Goal: Task Accomplishment & Management: Manage account settings

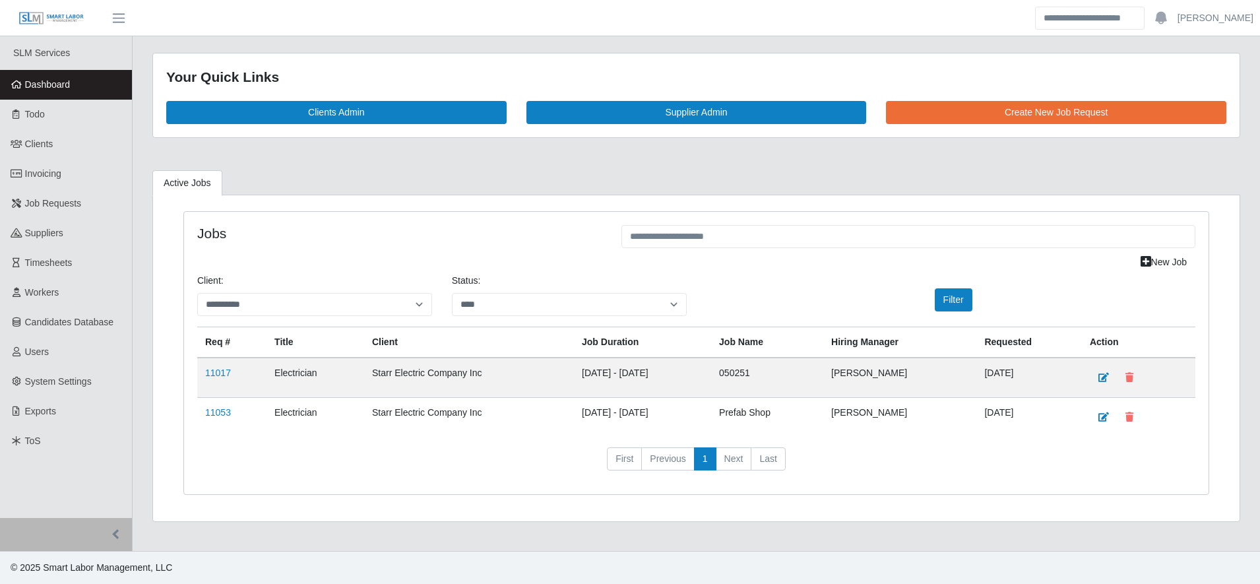
select select "****"
click at [77, 251] on link "Timesheets" at bounding box center [66, 263] width 132 height 30
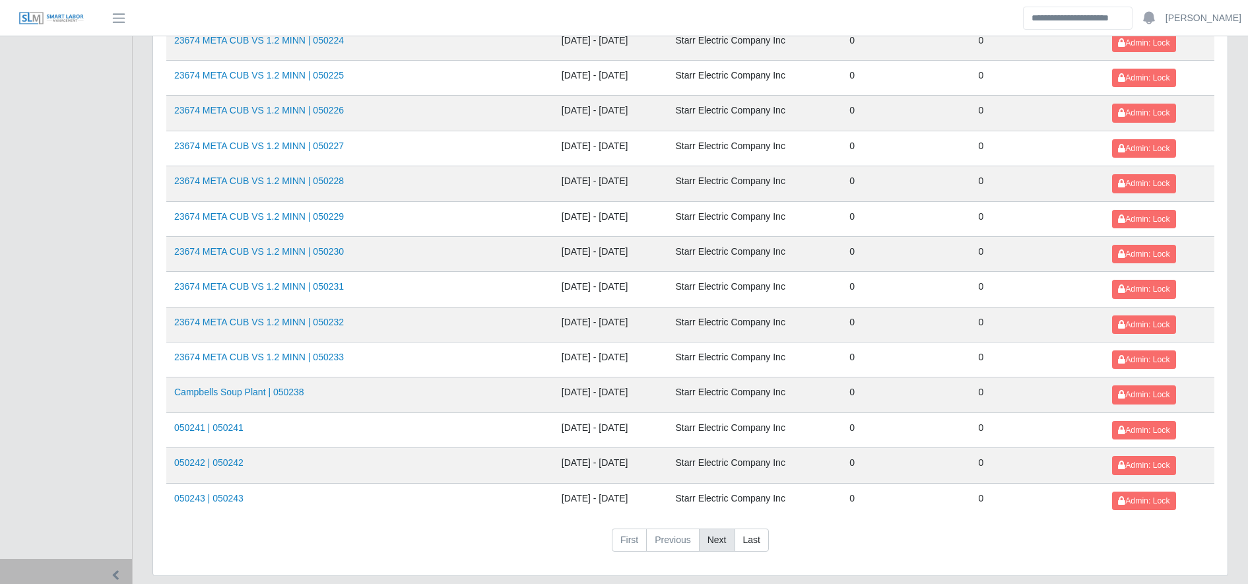
click at [719, 509] on td "Starr Electric Company Inc" at bounding box center [754, 500] width 174 height 35
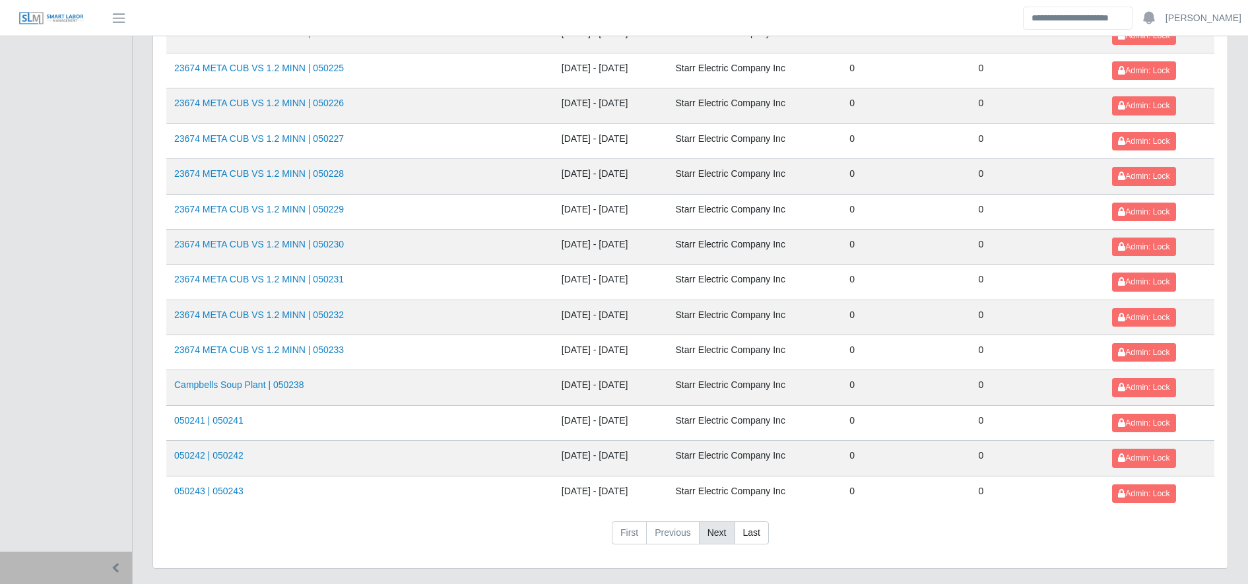
click at [717, 532] on link "Next" at bounding box center [717, 533] width 36 height 24
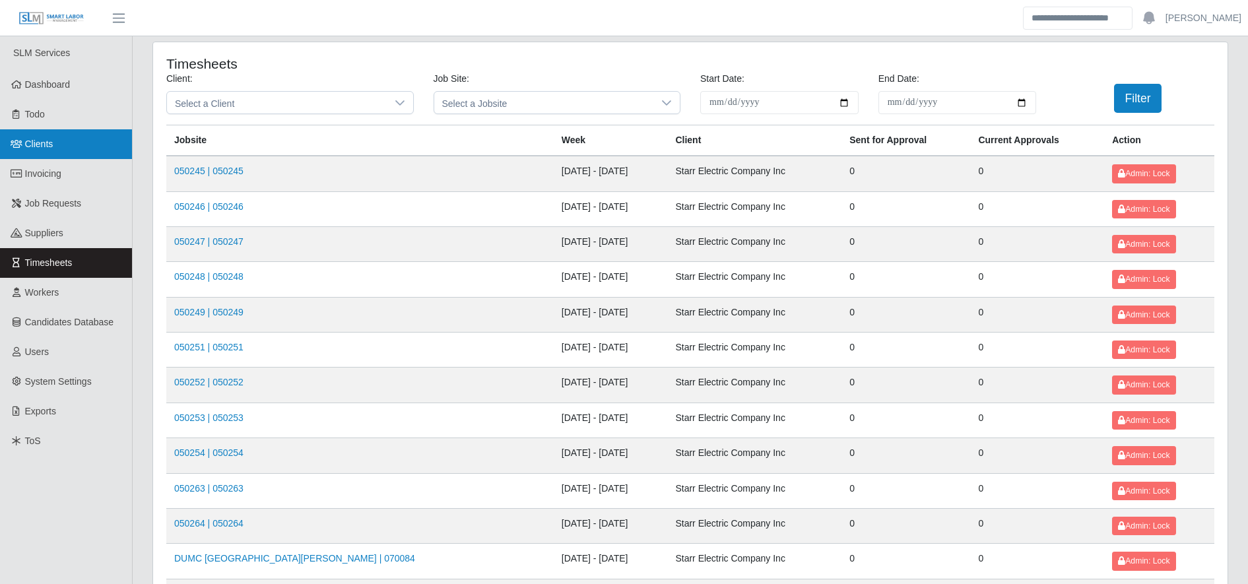
click at [93, 156] on link "Clients" at bounding box center [66, 144] width 132 height 30
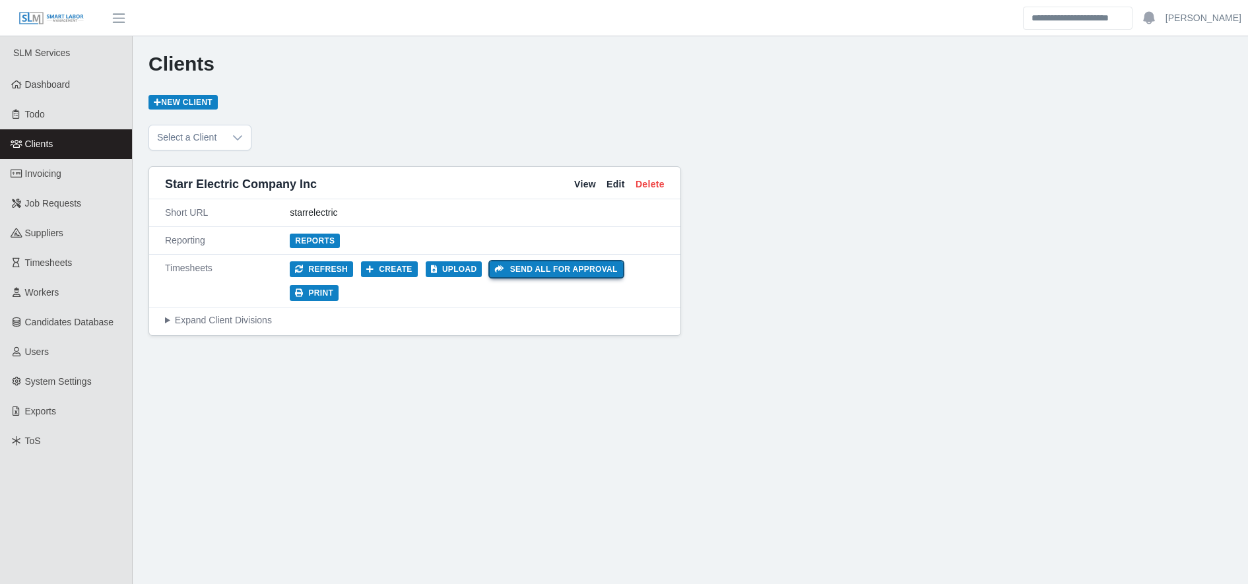
click at [518, 271] on button "Send all for approval" at bounding box center [556, 269] width 133 height 16
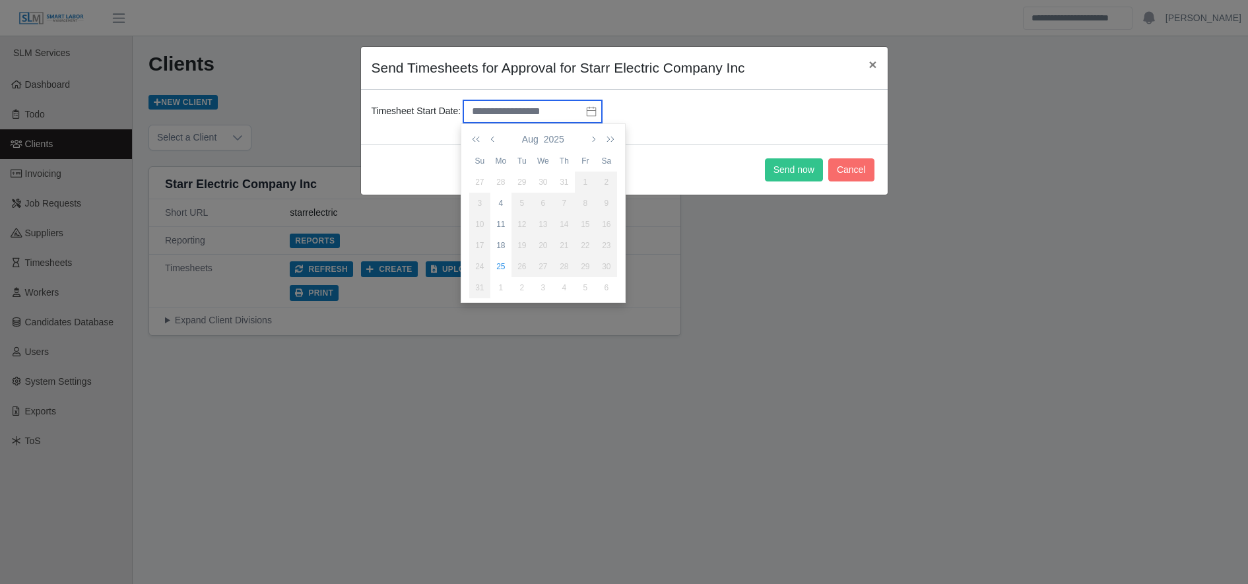
click at [566, 110] on input "text" at bounding box center [532, 111] width 139 height 22
click at [497, 246] on div "18" at bounding box center [500, 246] width 21 height 12
type input "**********"
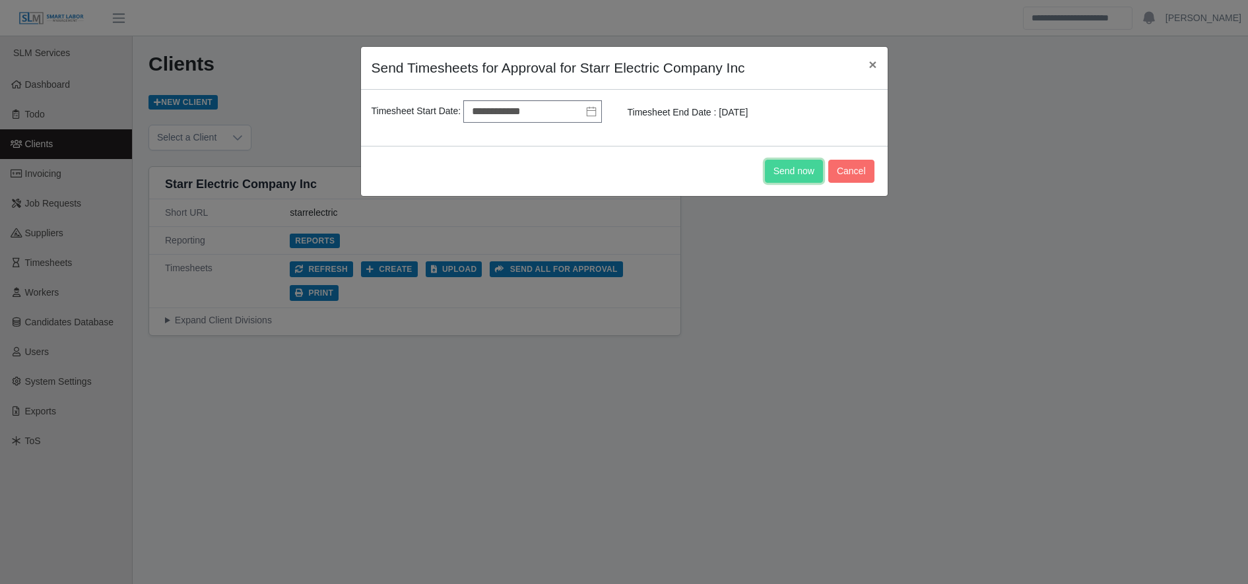
click at [798, 172] on button "Send now" at bounding box center [794, 171] width 58 height 23
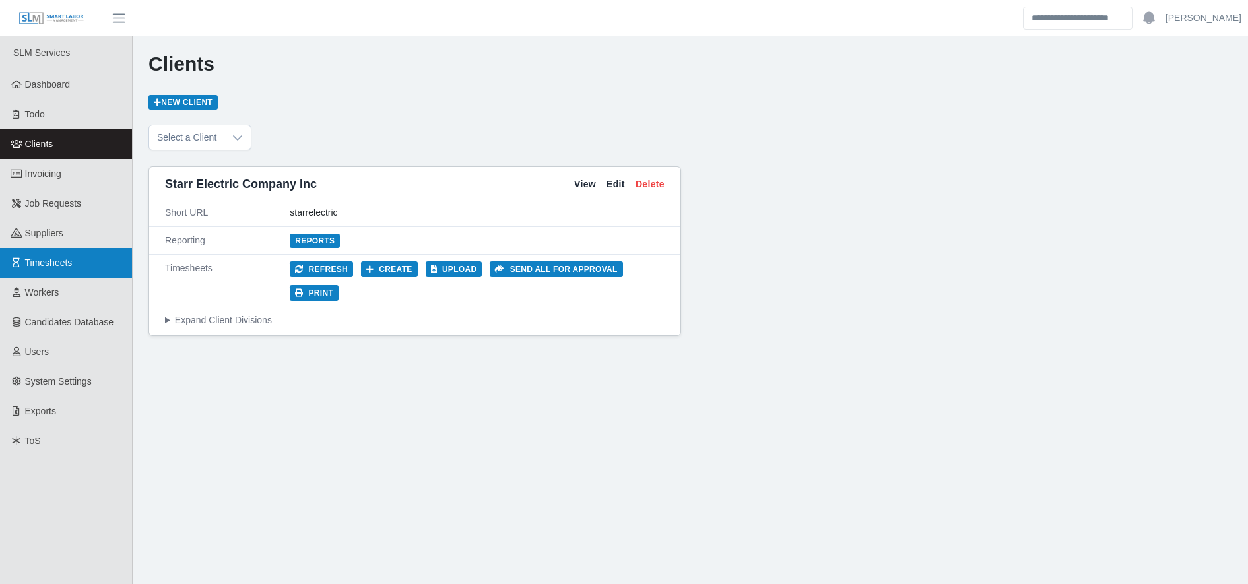
click at [83, 259] on link "Timesheets" at bounding box center [66, 263] width 132 height 30
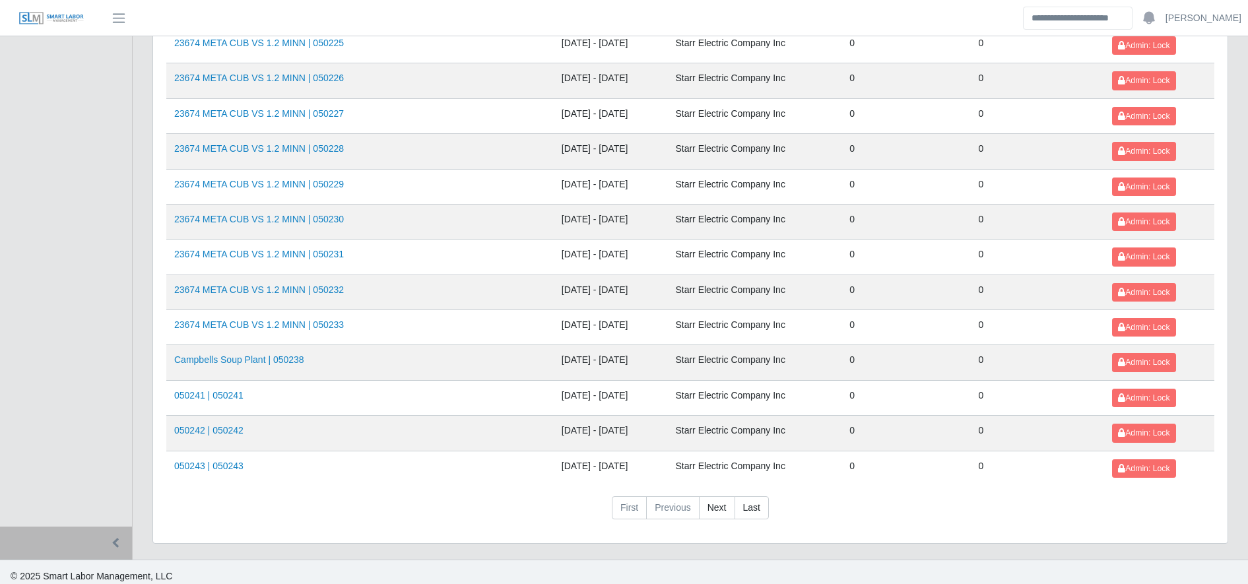
scroll to position [1440, 0]
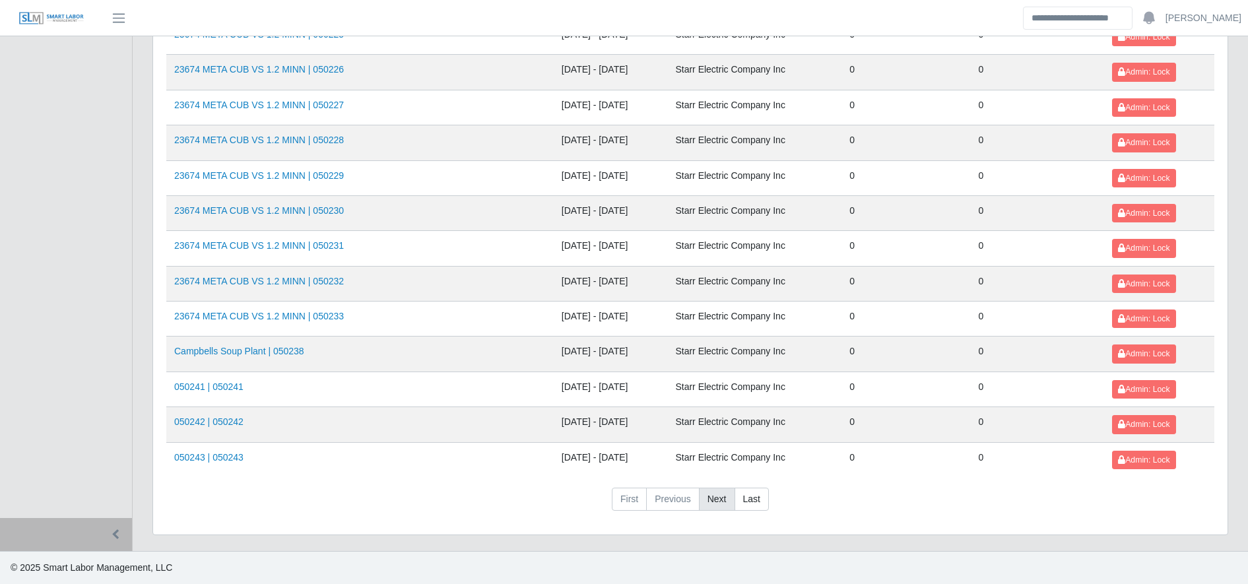
click at [718, 494] on link "Next" at bounding box center [717, 500] width 36 height 24
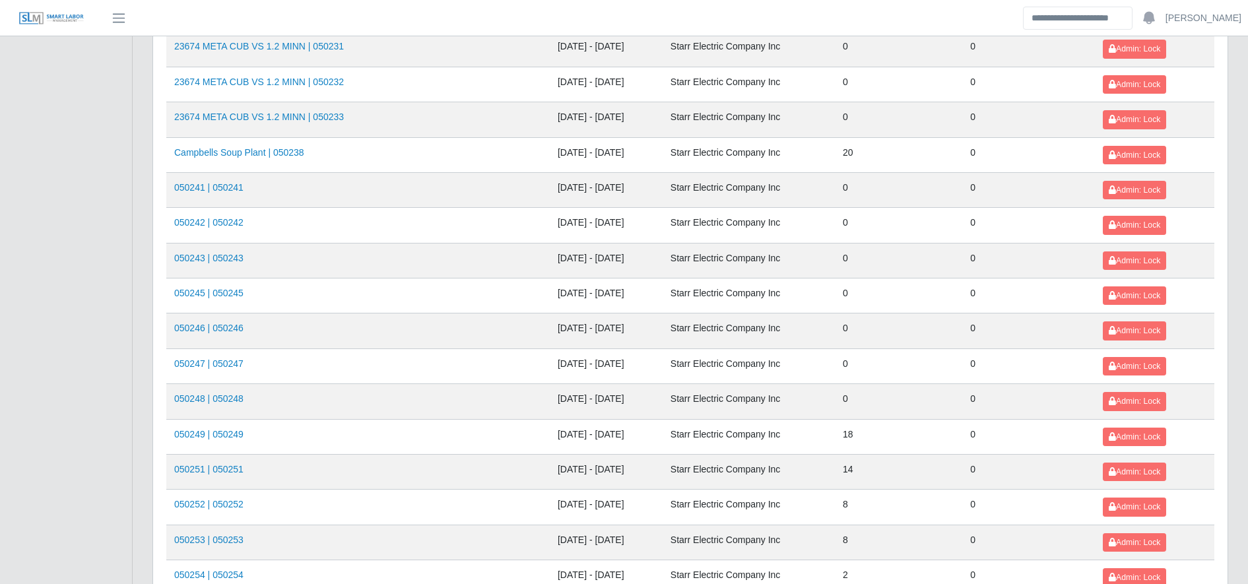
scroll to position [1440, 0]
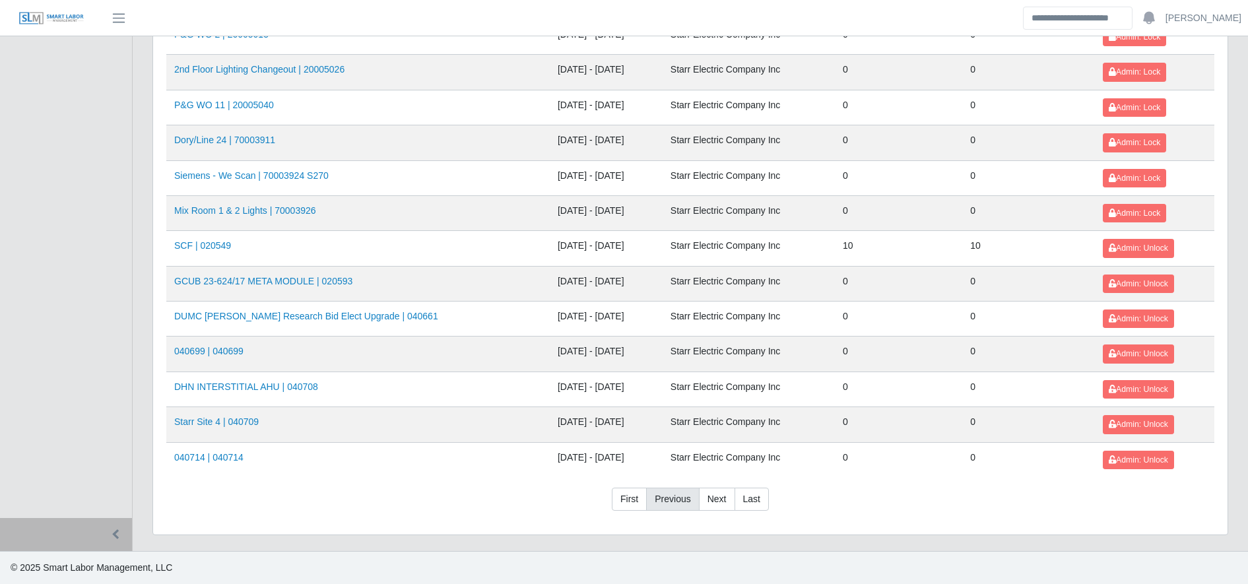
click at [670, 496] on link "Previous" at bounding box center [672, 500] width 53 height 24
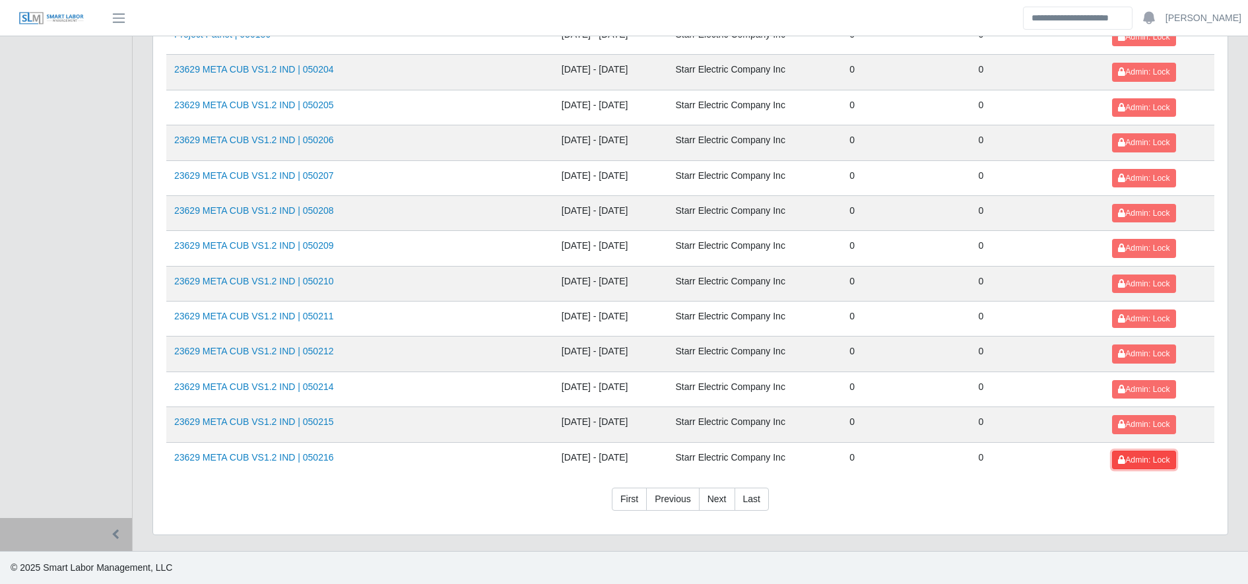
click at [1141, 461] on span "Admin: Lock" at bounding box center [1143, 459] width 51 height 9
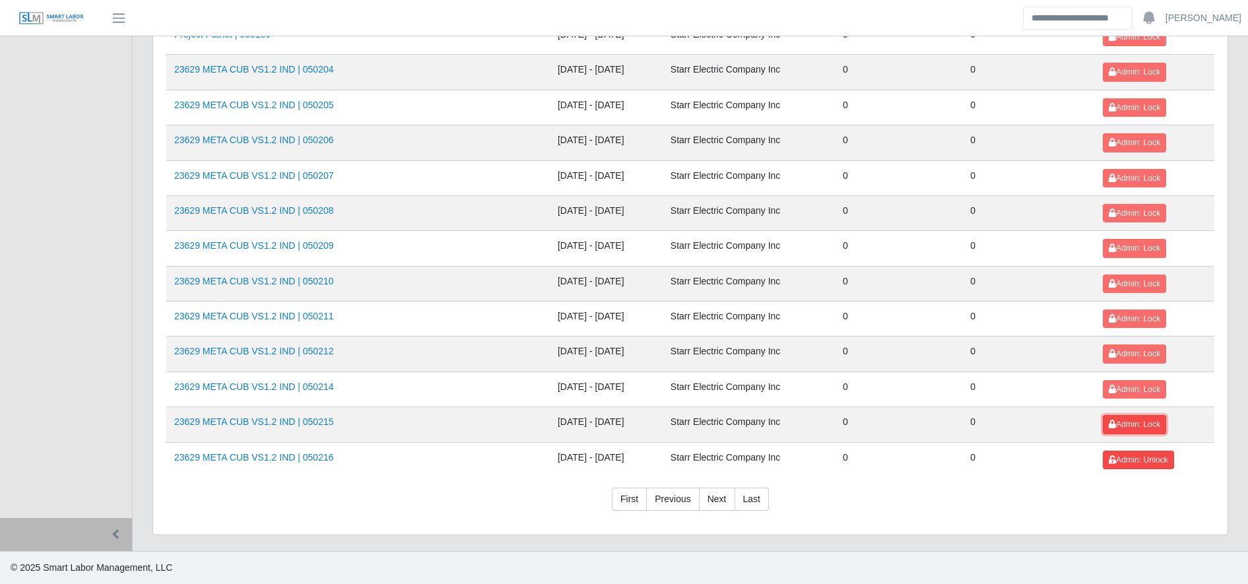
click at [1132, 420] on span "Admin: Lock" at bounding box center [1133, 424] width 51 height 9
drag, startPoint x: 1126, startPoint y: 377, endPoint x: 1125, endPoint y: 387, distance: 10.6
click at [1125, 387] on td "Admin: Lock" at bounding box center [1154, 388] width 119 height 35
drag, startPoint x: 1125, startPoint y: 387, endPoint x: 1120, endPoint y: 347, distance: 40.5
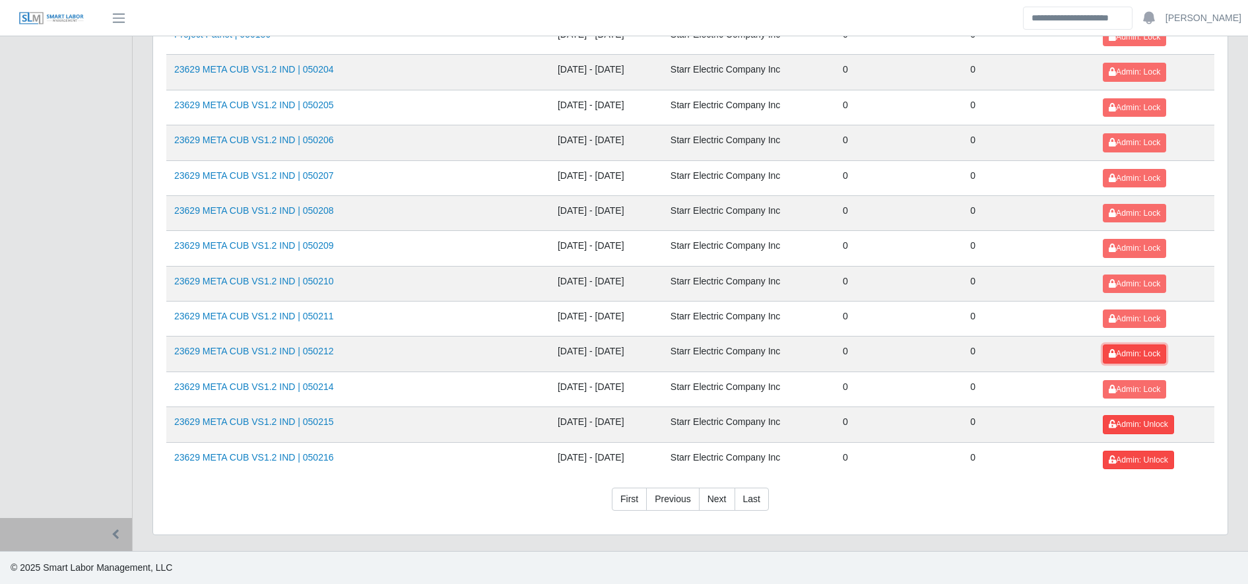
click at [1120, 347] on button "Admin: Lock" at bounding box center [1134, 353] width 63 height 18
click at [1122, 379] on td "Admin: Lock" at bounding box center [1154, 388] width 119 height 35
click at [1122, 387] on span "Admin: Lock" at bounding box center [1133, 389] width 51 height 9
click at [1129, 318] on span "Admin: Lock" at bounding box center [1133, 318] width 51 height 9
click at [1125, 288] on span "Admin: Lock" at bounding box center [1133, 283] width 51 height 9
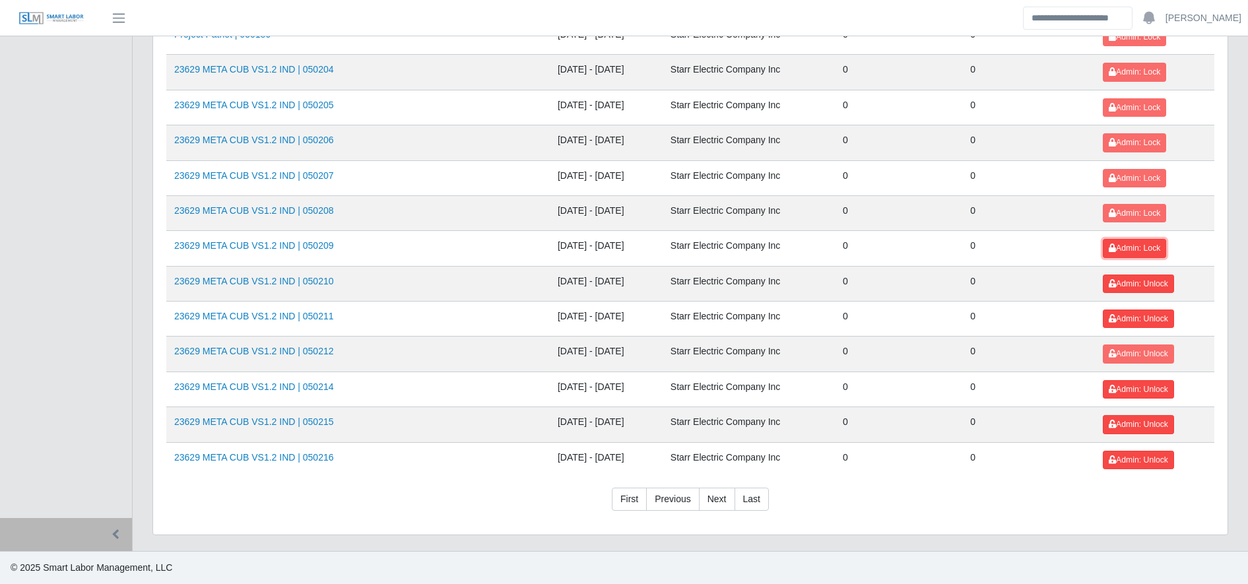
click at [1126, 251] on span "Admin: Lock" at bounding box center [1133, 247] width 51 height 9
click at [1127, 206] on button "Admin: Lock" at bounding box center [1134, 213] width 63 height 18
click at [1122, 174] on span "Admin: Lock" at bounding box center [1133, 178] width 51 height 9
click at [1124, 137] on button "Admin: Lock" at bounding box center [1134, 142] width 63 height 18
click at [1122, 110] on span "Admin: Lock" at bounding box center [1133, 107] width 51 height 9
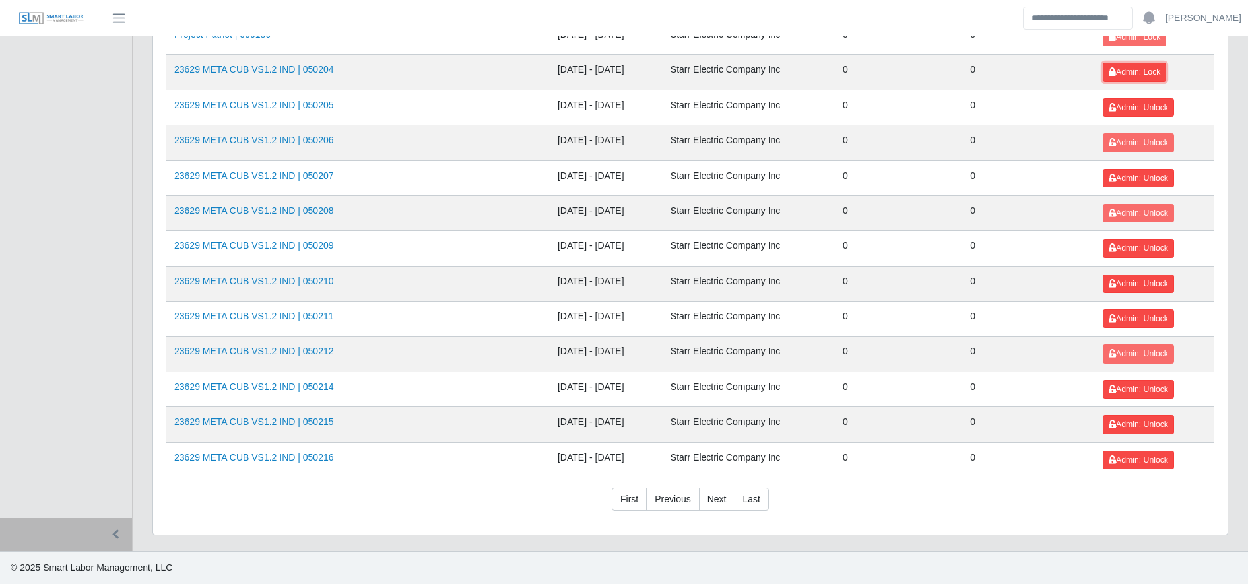
click at [1122, 75] on span "Admin: Lock" at bounding box center [1133, 71] width 51 height 9
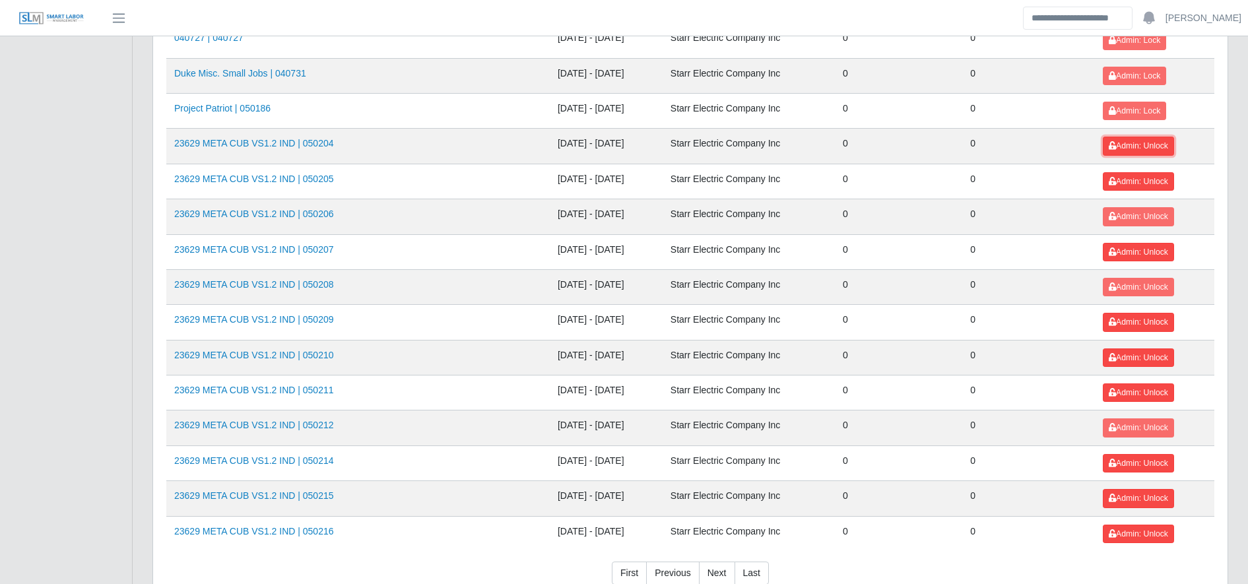
scroll to position [1357, 0]
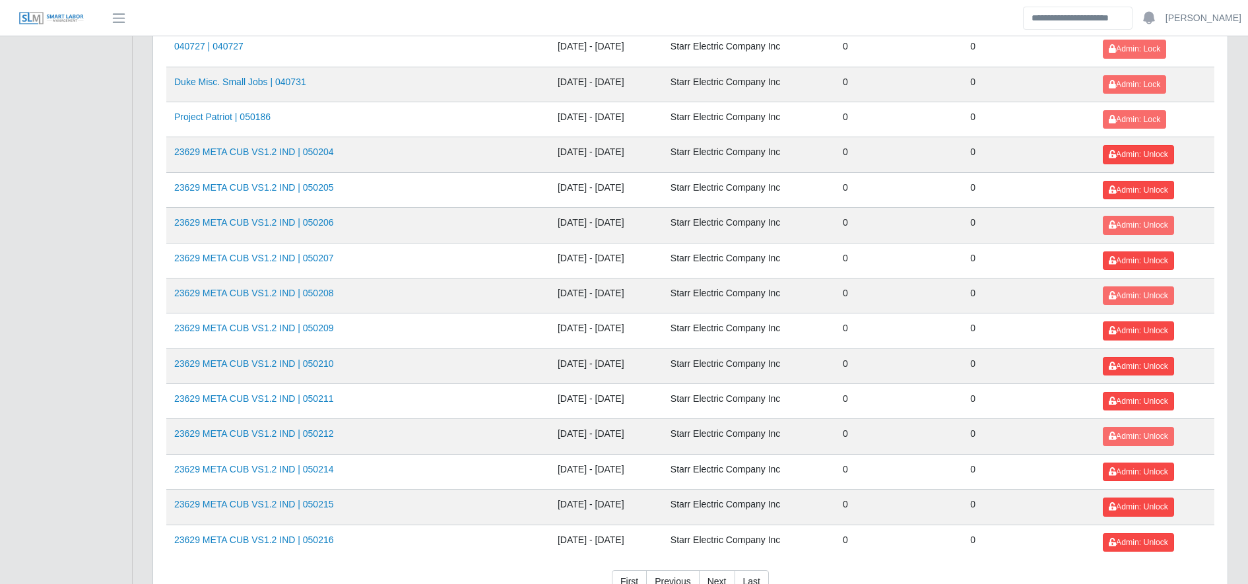
click at [1120, 59] on td "Admin: Lock" at bounding box center [1154, 49] width 119 height 35
click at [1120, 57] on button "Admin: Lock" at bounding box center [1134, 49] width 63 height 18
click at [1126, 81] on span "Admin: Lock" at bounding box center [1133, 84] width 51 height 9
click at [1126, 117] on span "Admin: Lock" at bounding box center [1133, 119] width 51 height 9
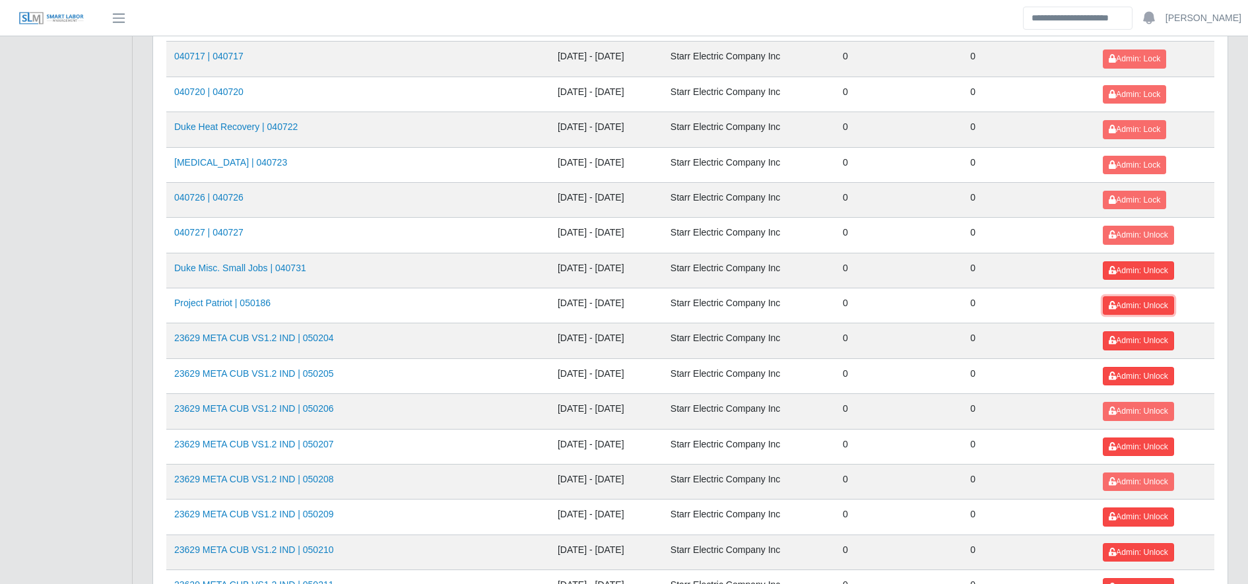
scroll to position [1168, 0]
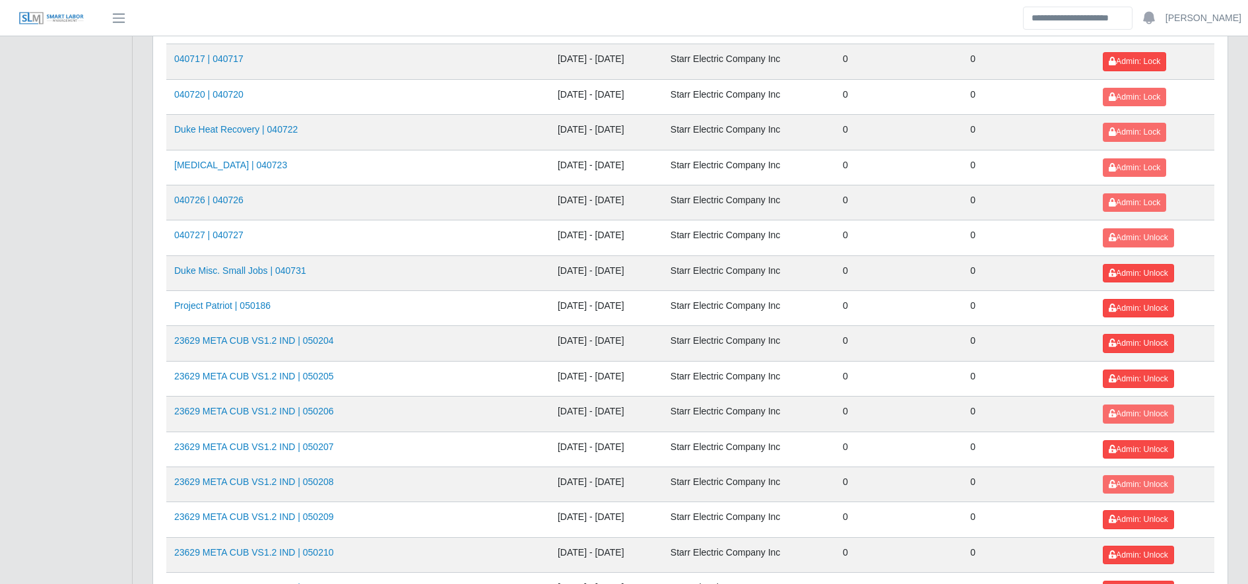
drag, startPoint x: 1128, startPoint y: 71, endPoint x: 1125, endPoint y: 62, distance: 9.6
click at [1125, 62] on td "Admin: Lock" at bounding box center [1154, 61] width 119 height 35
click at [1125, 62] on span "Admin: Lock" at bounding box center [1133, 61] width 51 height 9
click at [1131, 93] on span "Admin: Lock" at bounding box center [1133, 96] width 51 height 9
drag, startPoint x: 1132, startPoint y: 120, endPoint x: 1133, endPoint y: 130, distance: 10.0
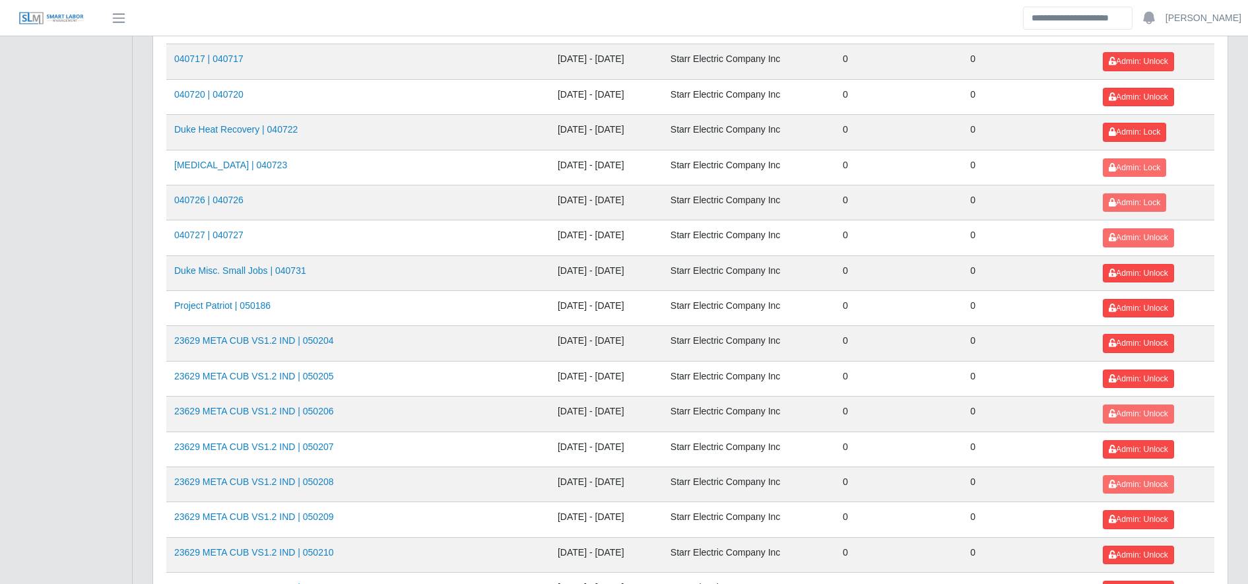
click at [1133, 130] on td "Admin: Lock" at bounding box center [1154, 132] width 119 height 35
click at [1133, 130] on span "Admin: Lock" at bounding box center [1133, 131] width 51 height 9
click at [1134, 168] on span "Admin: Lock" at bounding box center [1133, 167] width 51 height 9
click at [1134, 205] on span "Admin: Lock" at bounding box center [1133, 202] width 51 height 9
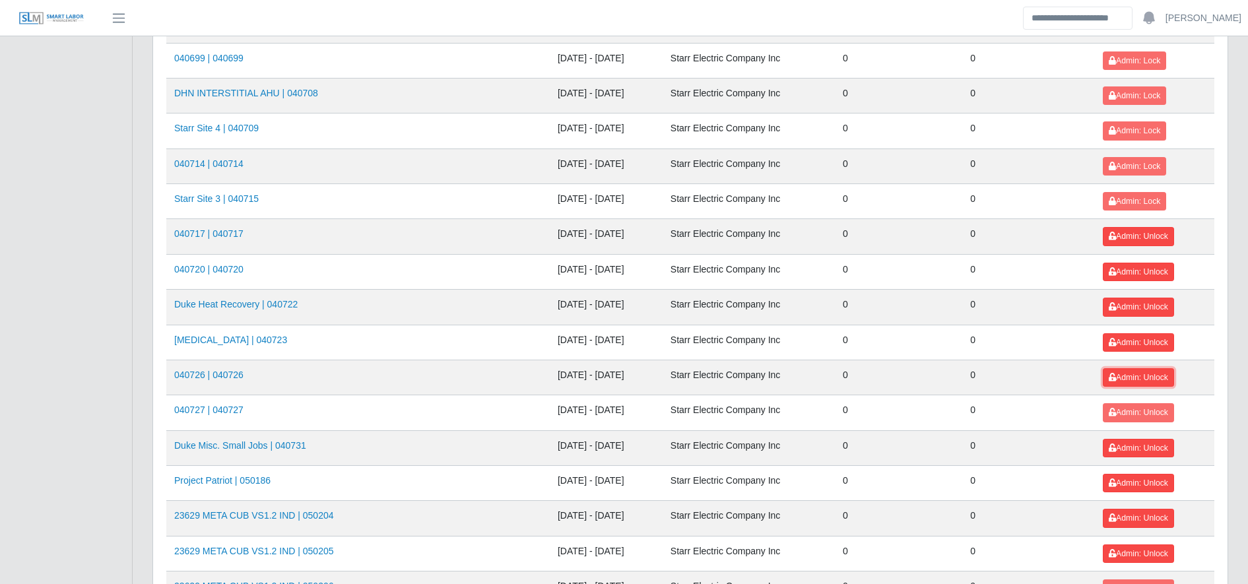
scroll to position [992, 0]
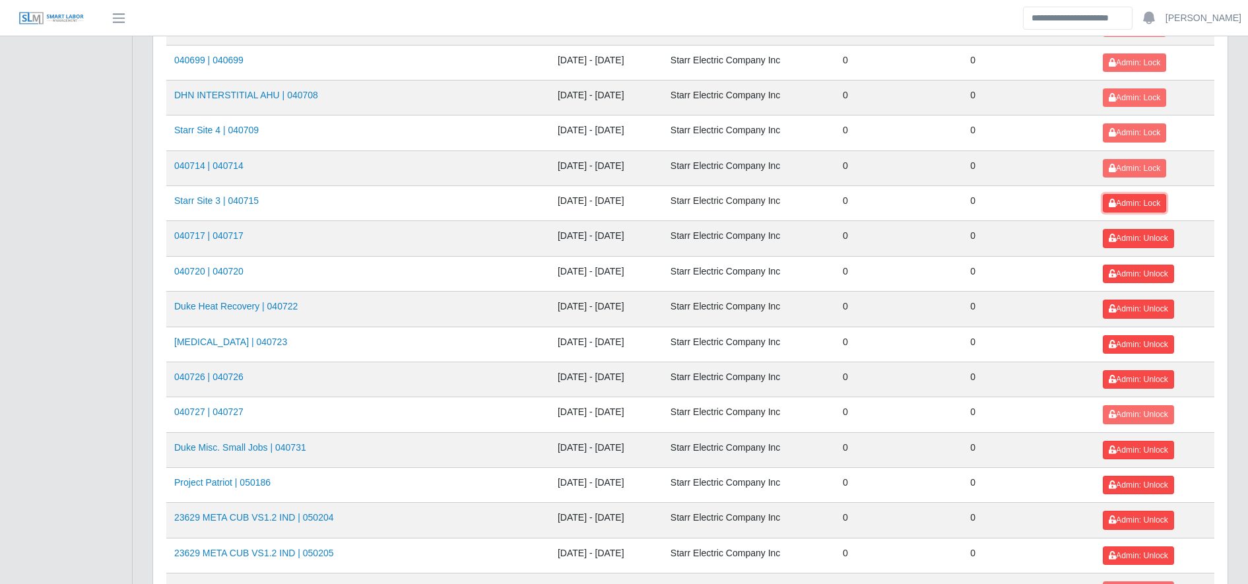
click at [1134, 205] on span "Admin: Lock" at bounding box center [1133, 203] width 51 height 9
click at [1129, 174] on button "Admin: Lock" at bounding box center [1134, 168] width 63 height 18
click at [1126, 129] on span "Admin: Lock" at bounding box center [1133, 132] width 51 height 9
click at [1126, 109] on td "Admin: Lock" at bounding box center [1154, 97] width 119 height 35
drag, startPoint x: 1125, startPoint y: 100, endPoint x: 1119, endPoint y: 61, distance: 38.7
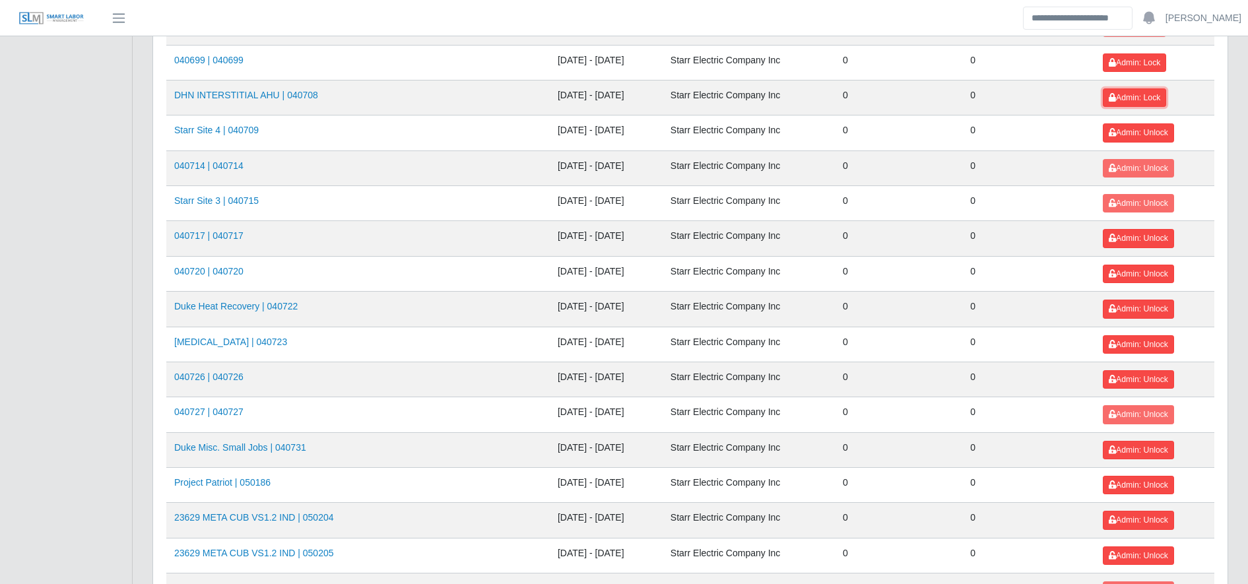
click at [1119, 61] on tbody "050245 | 050245 08/25/2025 - 08/31/2025 Starr Electric Company Inc 0 0 Admin: L…" at bounding box center [690, 44] width 1048 height 1761
click at [1119, 61] on span "Admin: Lock" at bounding box center [1133, 62] width 51 height 9
click at [1119, 90] on button "Admin: Lock" at bounding box center [1134, 97] width 63 height 18
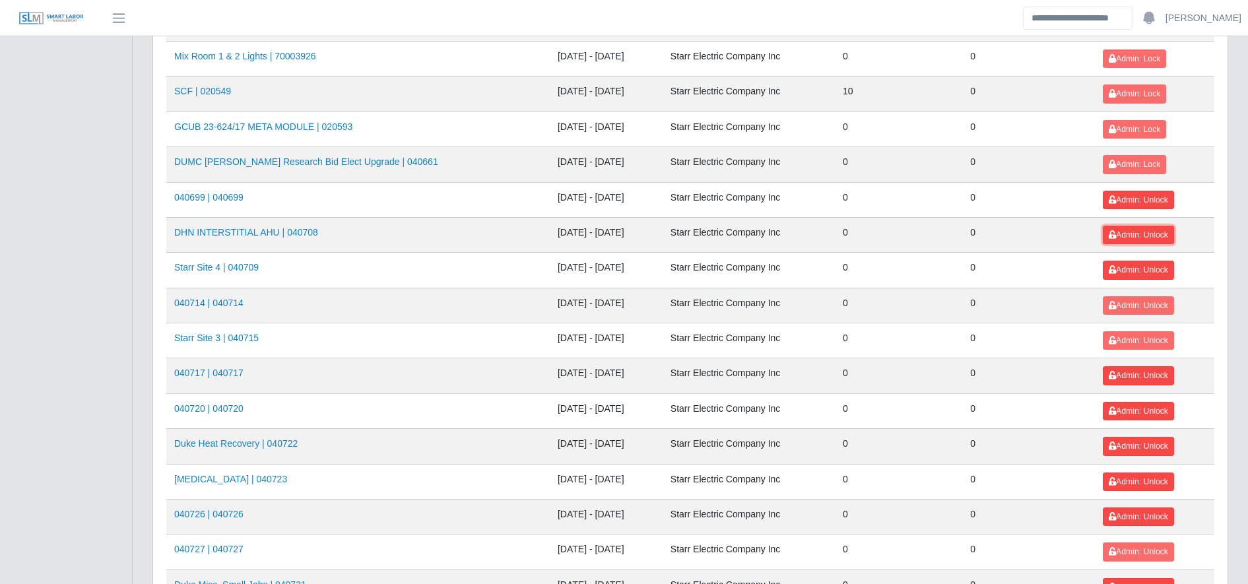
scroll to position [851, 0]
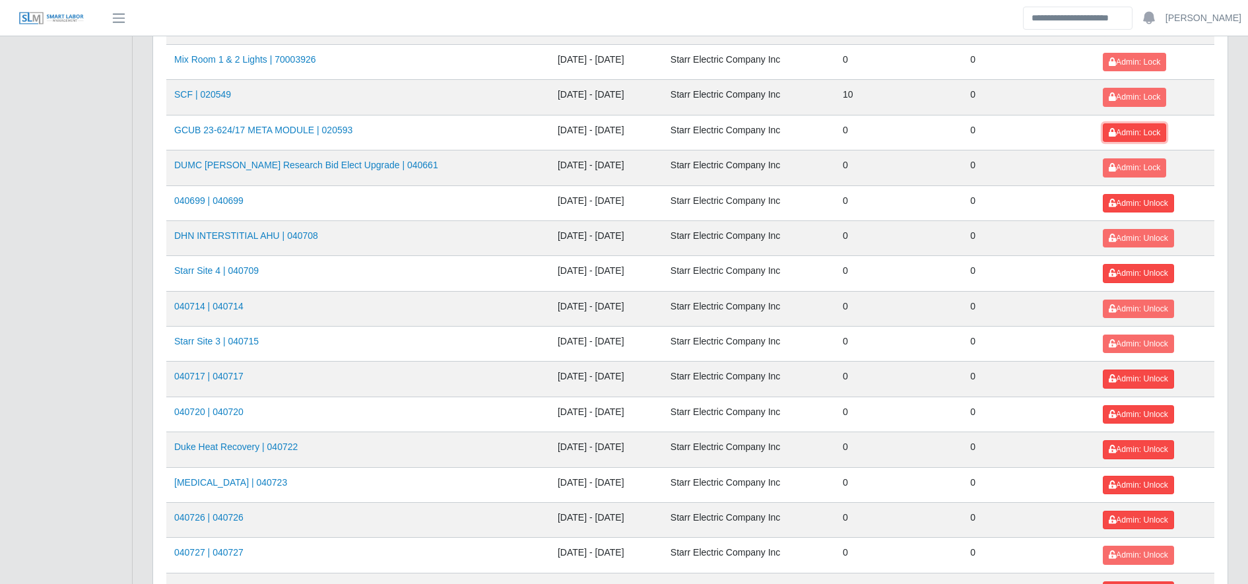
click at [1131, 124] on button "Admin: Lock" at bounding box center [1134, 132] width 63 height 18
click at [1133, 170] on span "Admin: Lock" at bounding box center [1133, 167] width 51 height 9
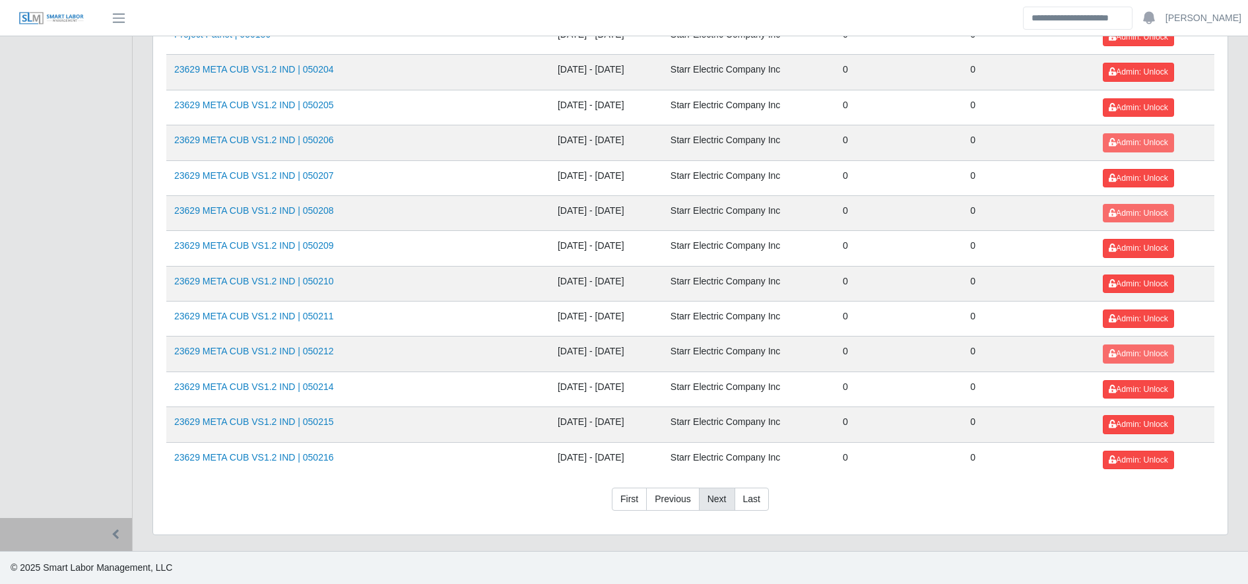
click at [719, 502] on link "Next" at bounding box center [717, 500] width 36 height 24
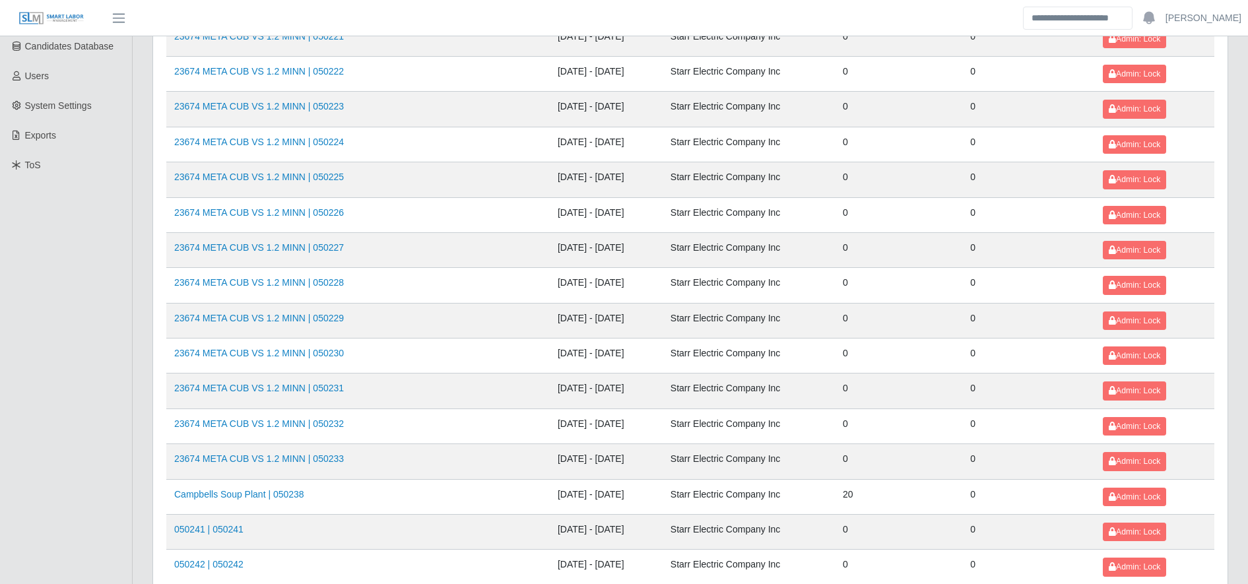
scroll to position [0, 0]
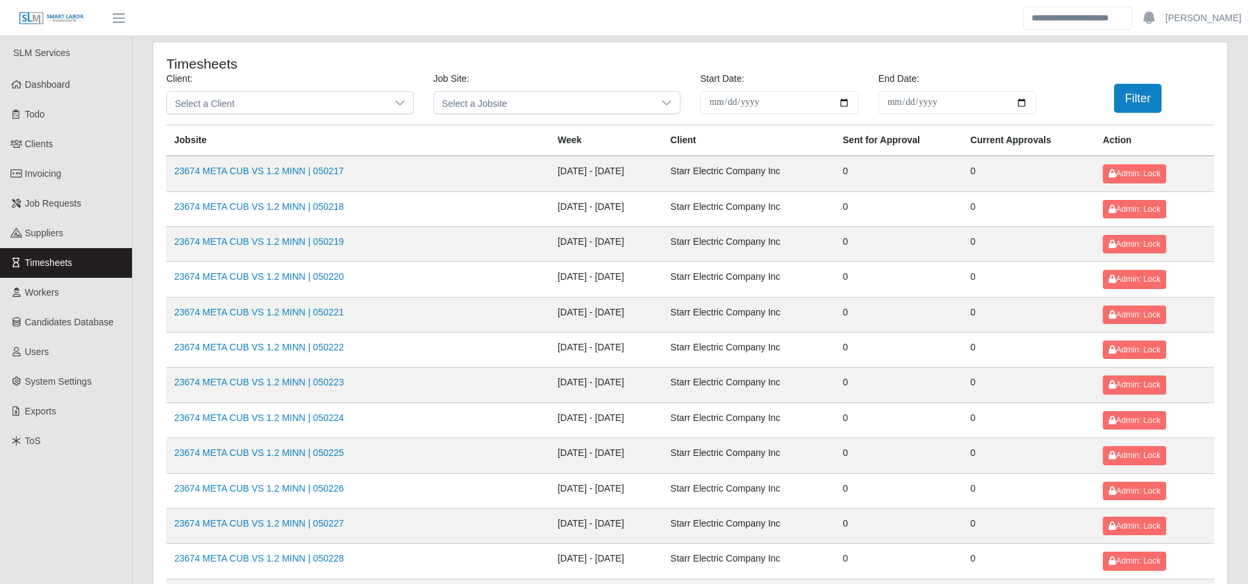
click at [1120, 163] on td "Admin: Lock" at bounding box center [1154, 174] width 119 height 36
drag, startPoint x: 1120, startPoint y: 171, endPoint x: 1120, endPoint y: 203, distance: 31.7
click at [1120, 203] on button "Admin: Lock" at bounding box center [1134, 209] width 63 height 18
click at [1118, 172] on span "Admin: Lock" at bounding box center [1133, 173] width 51 height 9
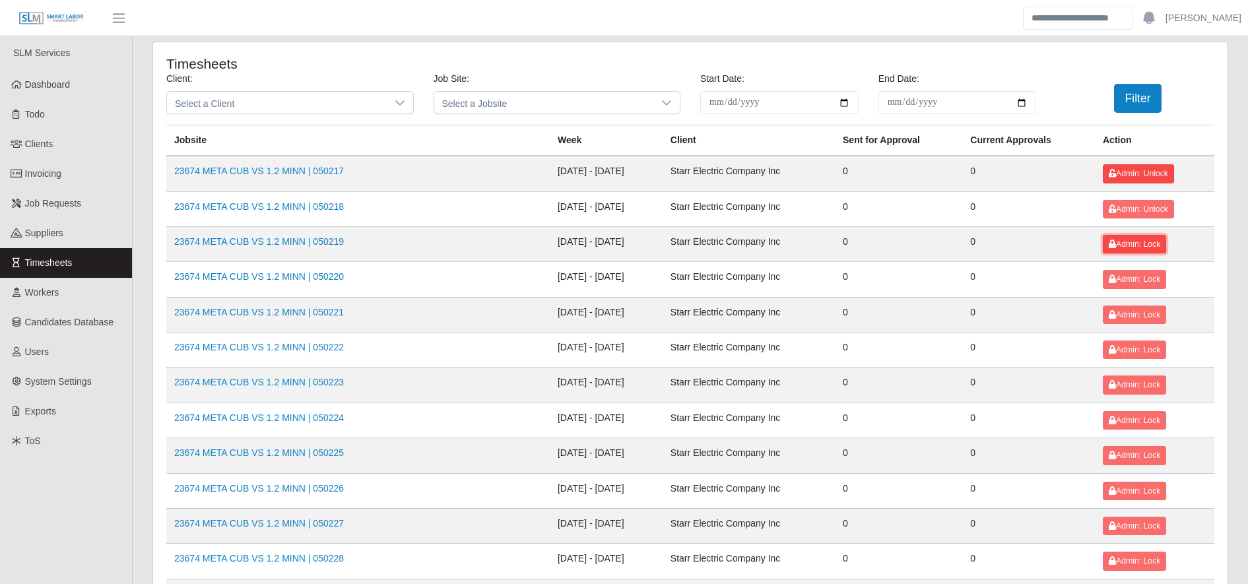
click at [1120, 247] on span "Admin: Lock" at bounding box center [1133, 244] width 51 height 9
click at [1123, 277] on span "Admin: Lock" at bounding box center [1133, 278] width 51 height 9
click at [1124, 305] on button "Admin: Lock" at bounding box center [1134, 314] width 63 height 18
click at [1124, 351] on span "Admin: Lock" at bounding box center [1133, 349] width 51 height 9
click at [1129, 395] on td "Admin: Lock" at bounding box center [1154, 385] width 119 height 35
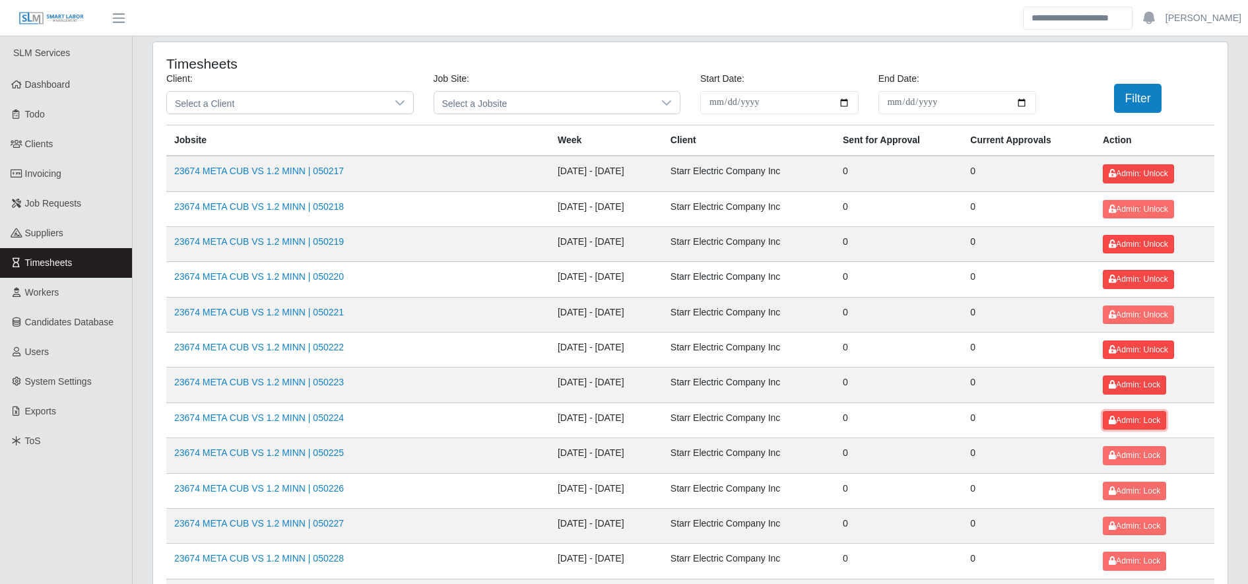
drag, startPoint x: 1130, startPoint y: 420, endPoint x: 1134, endPoint y: 383, distance: 37.8
click at [1134, 383] on span "Admin: Lock" at bounding box center [1133, 384] width 51 height 9
click at [1133, 414] on button "Admin: Lock" at bounding box center [1134, 420] width 63 height 18
click at [1130, 447] on button "Admin: Lock" at bounding box center [1134, 455] width 63 height 18
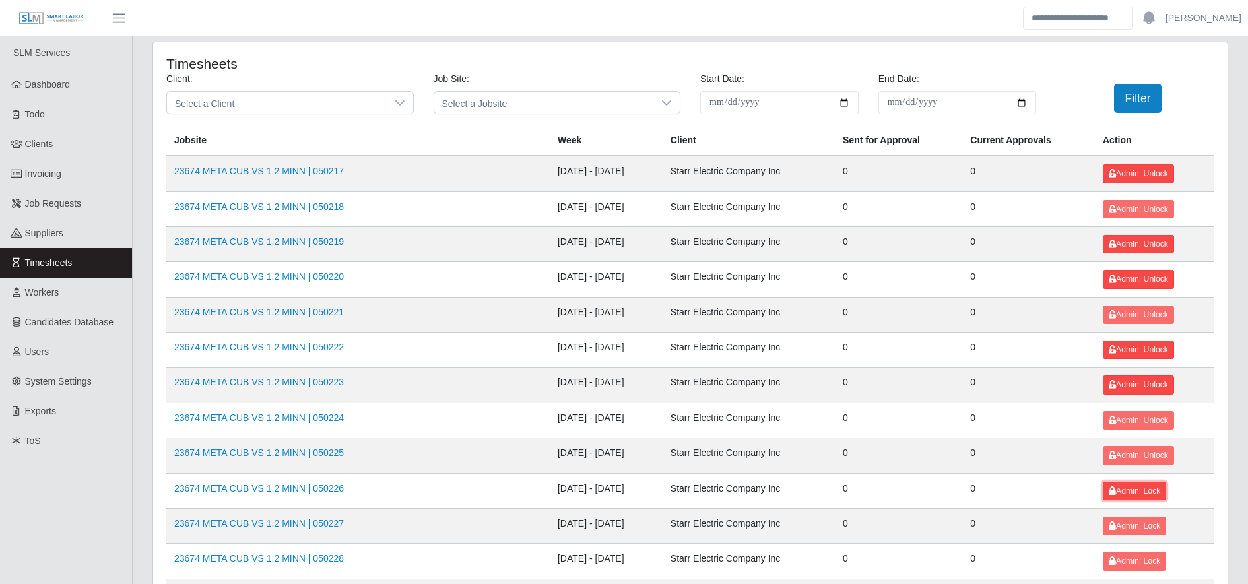
click at [1132, 496] on span "Admin: Lock" at bounding box center [1133, 490] width 51 height 9
click at [1132, 522] on span "Admin: Lock" at bounding box center [1133, 525] width 51 height 9
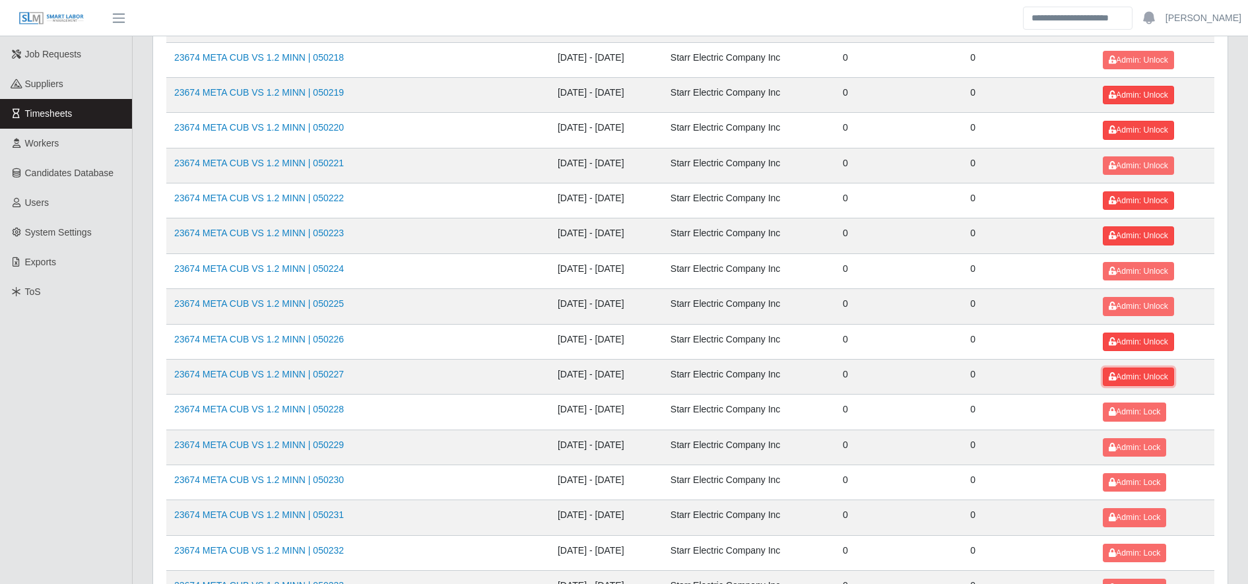
scroll to position [165, 0]
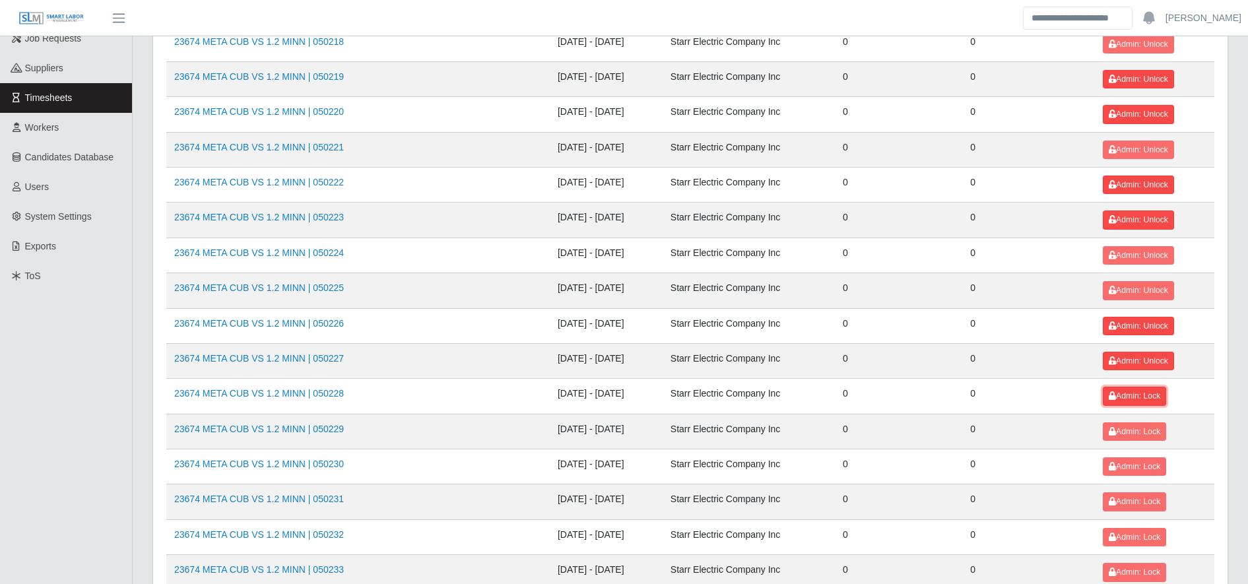
click at [1139, 399] on span "Admin: Lock" at bounding box center [1133, 395] width 51 height 9
click at [1135, 427] on span "Admin: Lock" at bounding box center [1133, 431] width 51 height 9
click at [1135, 459] on button "Admin: Lock" at bounding box center [1134, 466] width 63 height 18
click at [1125, 496] on button "Admin: Lock" at bounding box center [1134, 501] width 63 height 18
click at [1122, 528] on button "Admin: Lock" at bounding box center [1134, 537] width 63 height 18
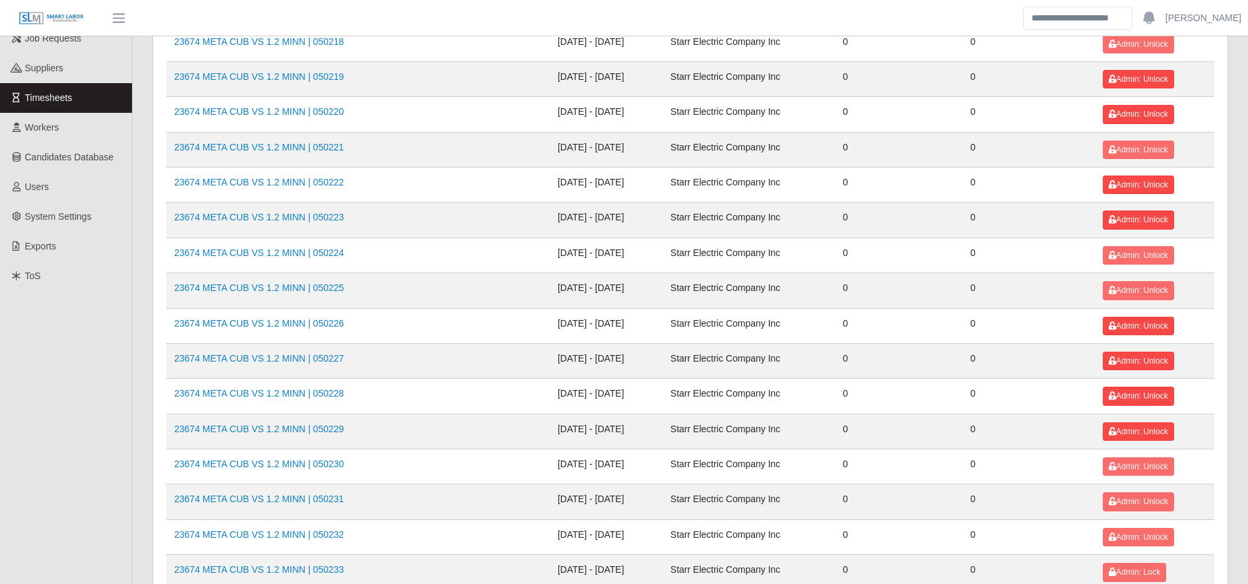
click at [1122, 560] on td "Admin: Lock" at bounding box center [1154, 572] width 119 height 35
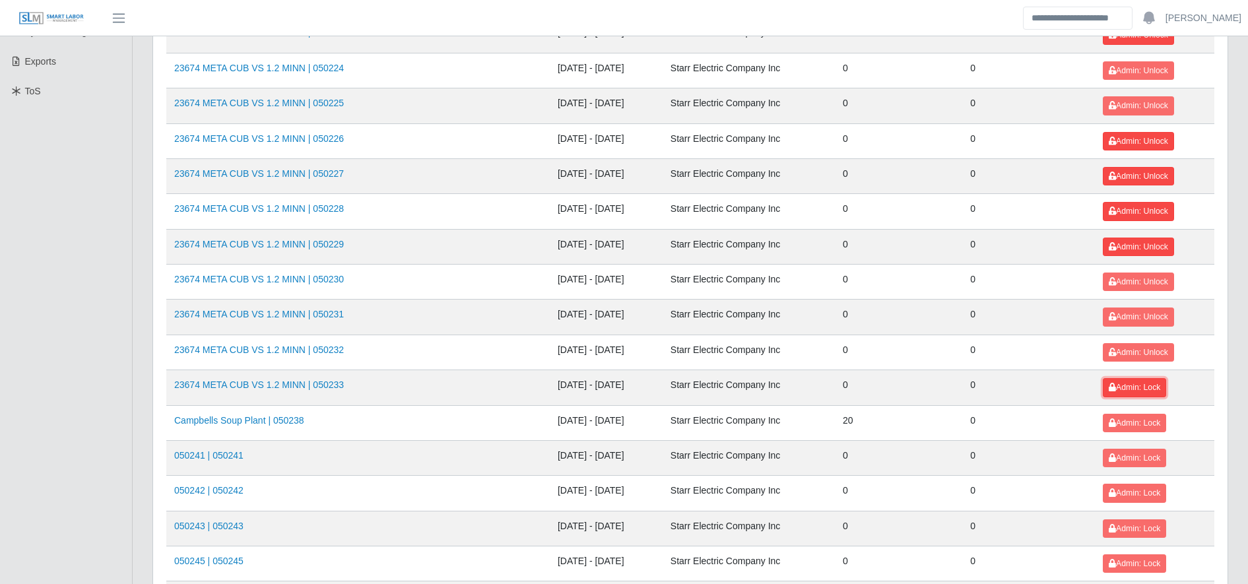
click at [1124, 390] on span "Admin: Lock" at bounding box center [1133, 387] width 51 height 9
click at [1114, 452] on button "Admin: Lock" at bounding box center [1134, 458] width 63 height 18
drag, startPoint x: 1116, startPoint y: 475, endPoint x: 1120, endPoint y: 496, distance: 20.7
click at [1120, 496] on td "Admin: Lock" at bounding box center [1154, 493] width 119 height 35
click at [1120, 496] on span "Admin: Lock" at bounding box center [1133, 492] width 51 height 9
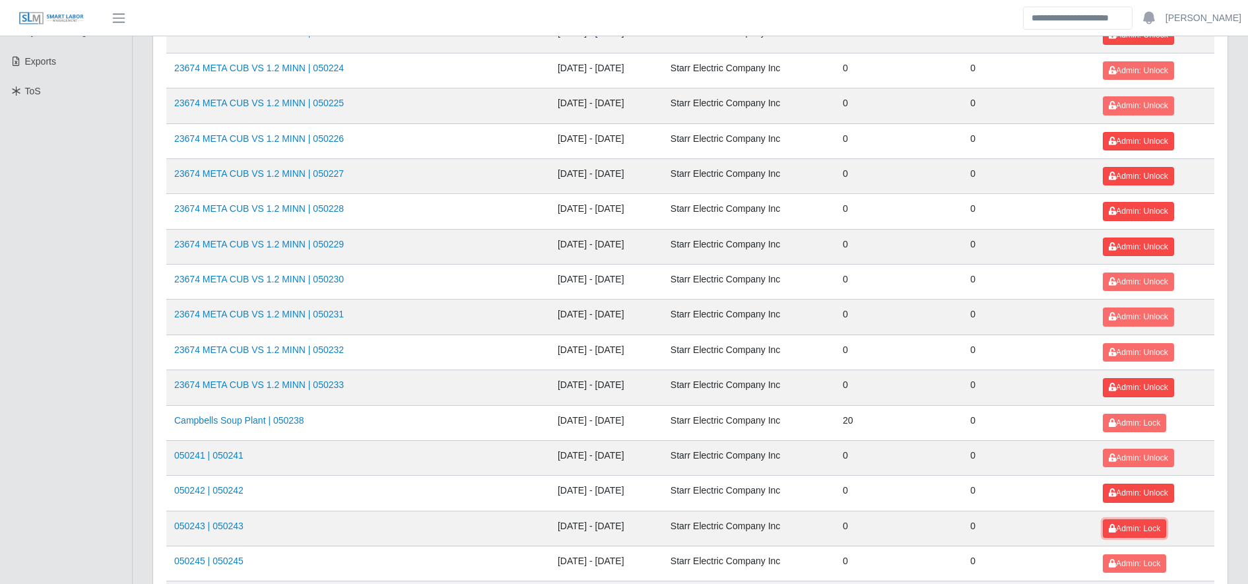
click at [1118, 522] on button "Admin: Lock" at bounding box center [1134, 528] width 63 height 18
click at [1117, 560] on span "Admin: Lock" at bounding box center [1133, 563] width 51 height 9
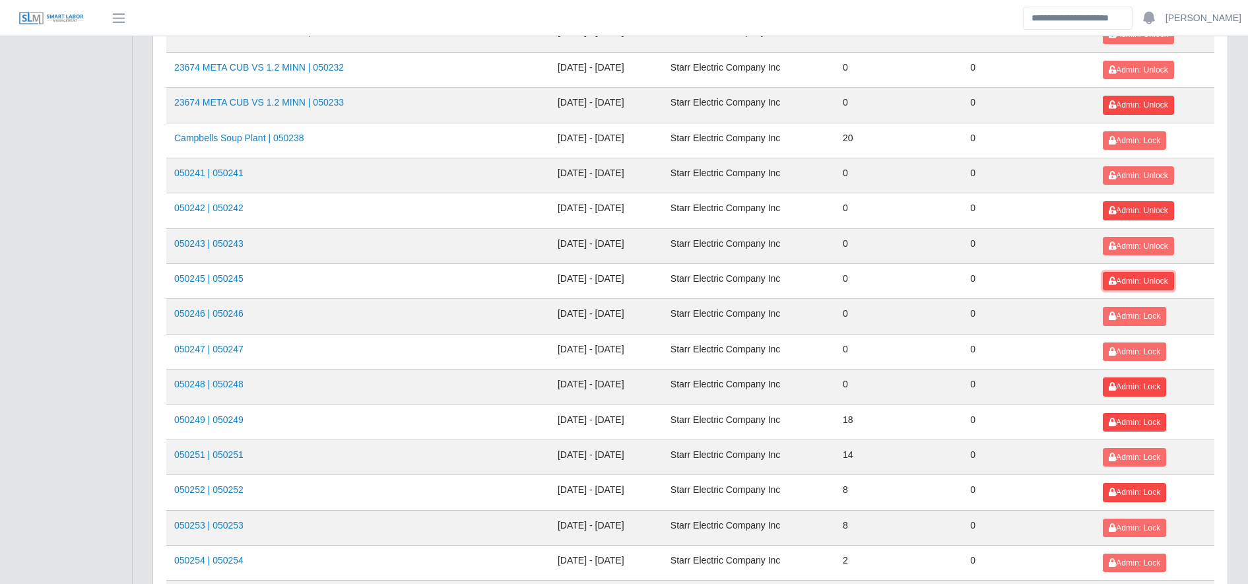
scroll to position [633, 0]
click at [1144, 352] on span "Admin: Lock" at bounding box center [1133, 350] width 51 height 9
click at [1141, 379] on button "Admin: Lock" at bounding box center [1134, 386] width 63 height 18
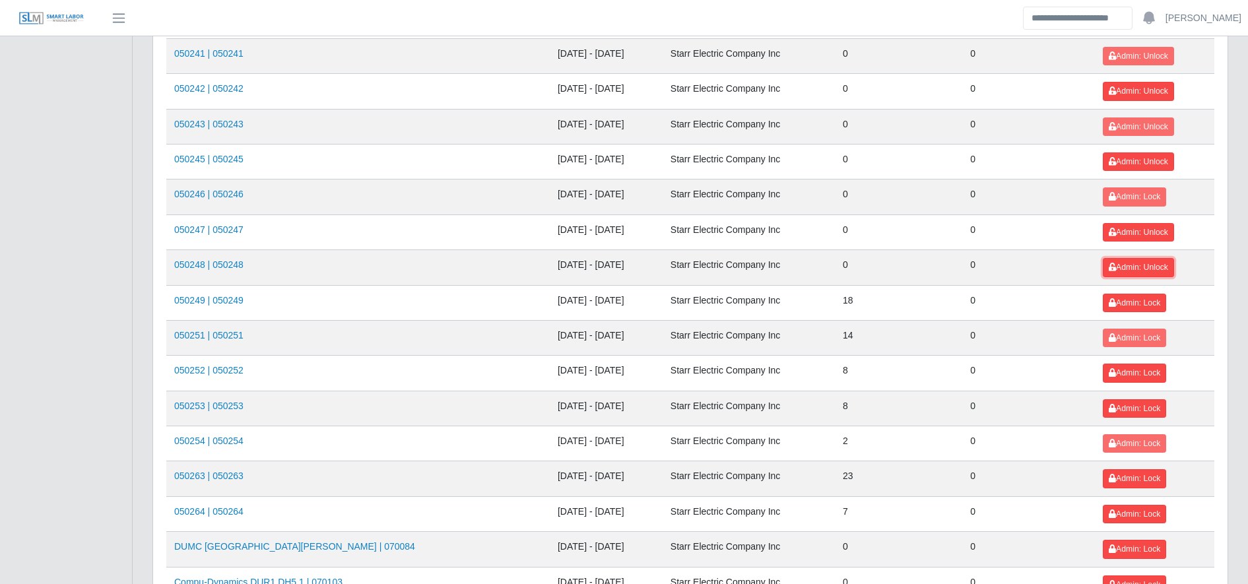
scroll to position [761, 0]
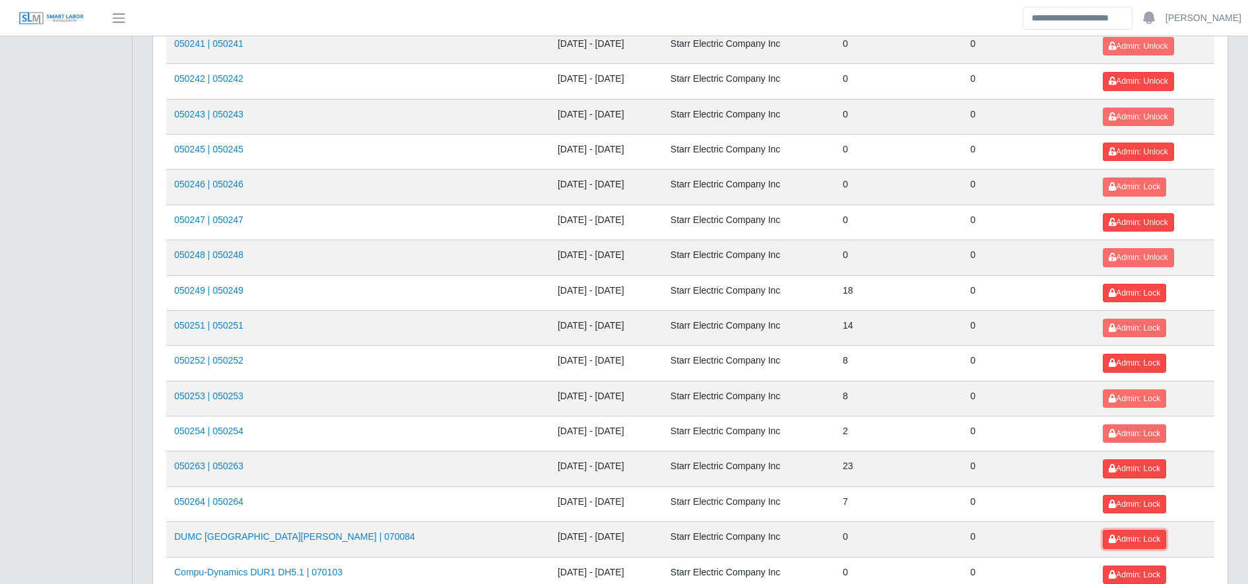
click at [1121, 540] on span "Admin: Lock" at bounding box center [1133, 538] width 51 height 9
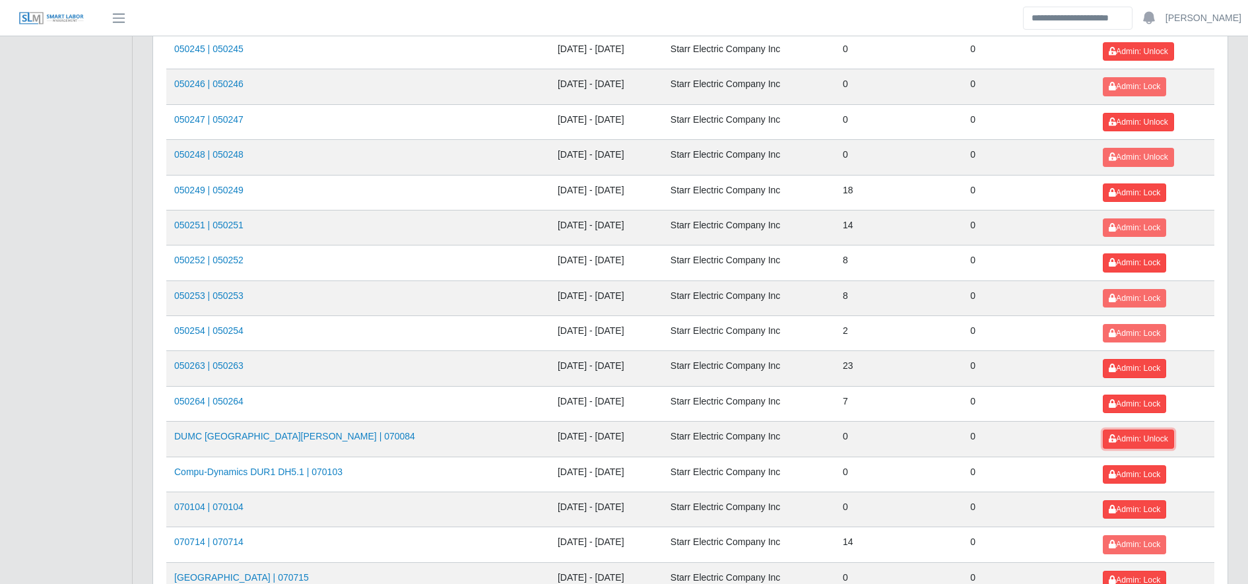
scroll to position [933, 0]
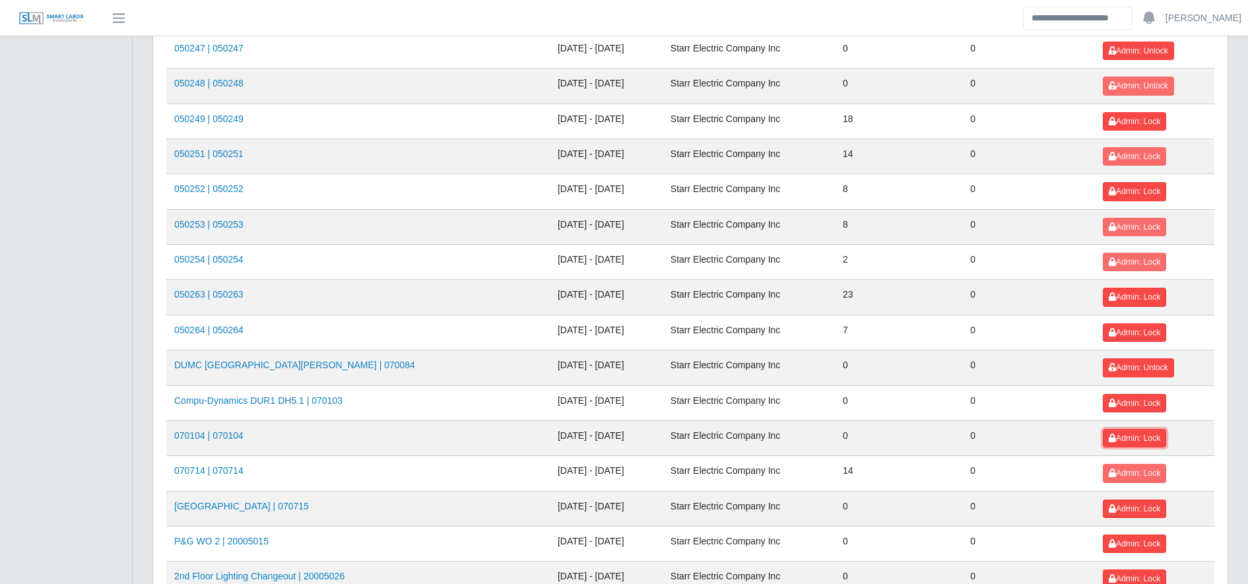
click at [1134, 438] on span "Admin: Lock" at bounding box center [1133, 437] width 51 height 9
click at [1122, 508] on span "Admin: Lock" at bounding box center [1133, 508] width 51 height 9
click at [1122, 407] on span "Admin: Lock" at bounding box center [1133, 403] width 51 height 9
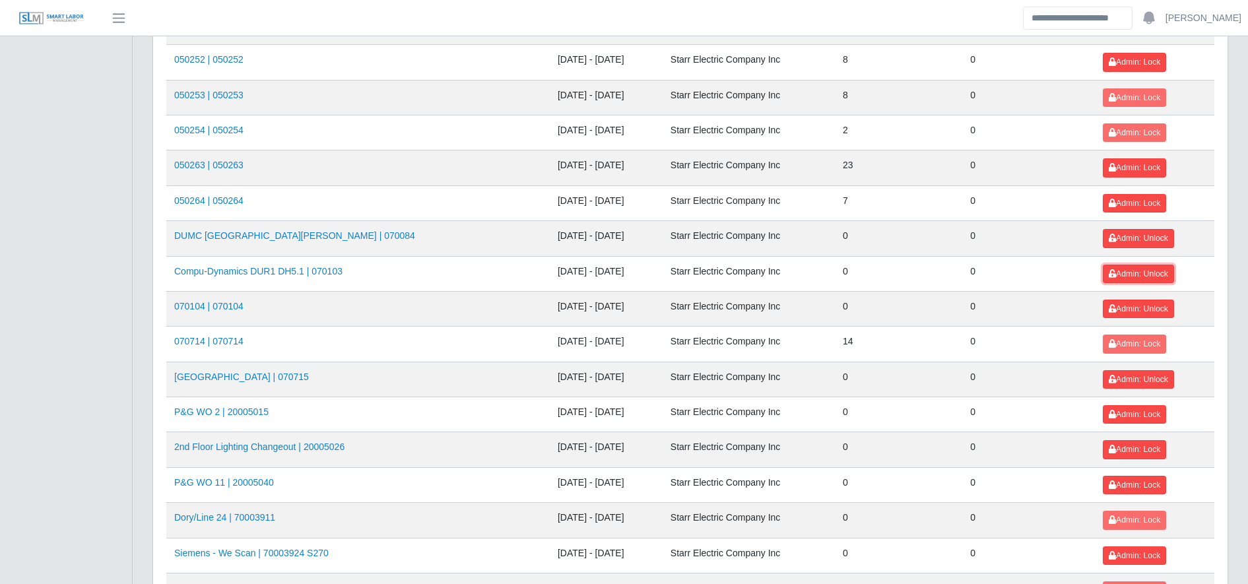
scroll to position [1062, 0]
click at [1142, 559] on span "Admin: Lock" at bounding box center [1133, 556] width 51 height 9
click at [1128, 528] on button "Admin: Lock" at bounding box center [1134, 520] width 63 height 18
click at [1128, 476] on button "Admin: Lock" at bounding box center [1134, 485] width 63 height 18
click at [1122, 447] on span "Admin: Lock" at bounding box center [1133, 449] width 51 height 9
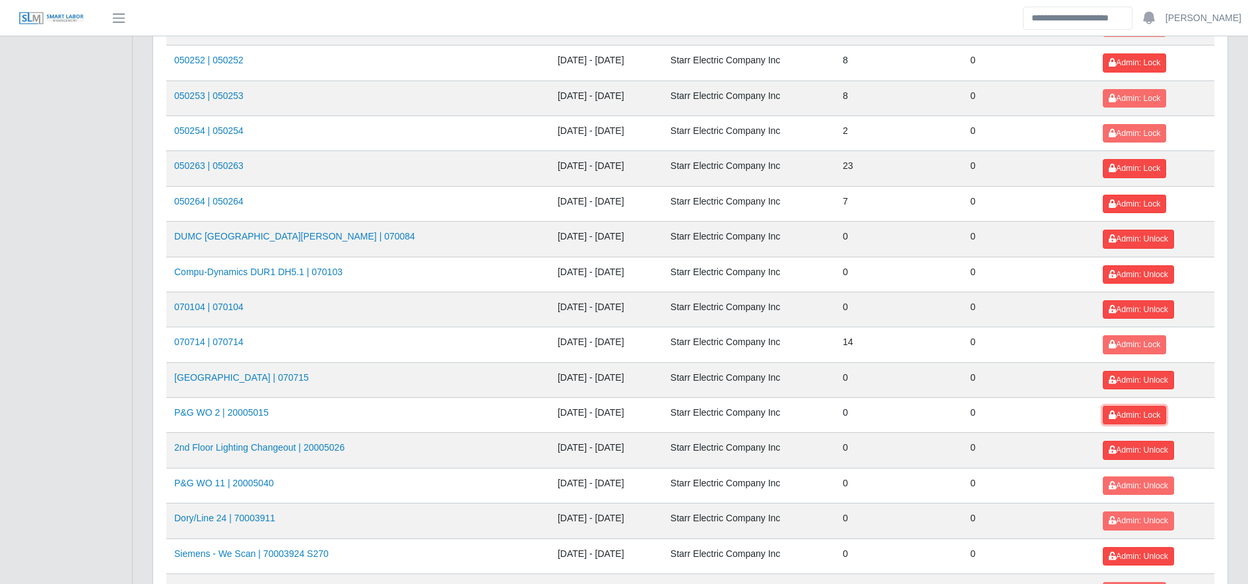
click at [1122, 415] on span "Admin: Lock" at bounding box center [1133, 414] width 51 height 9
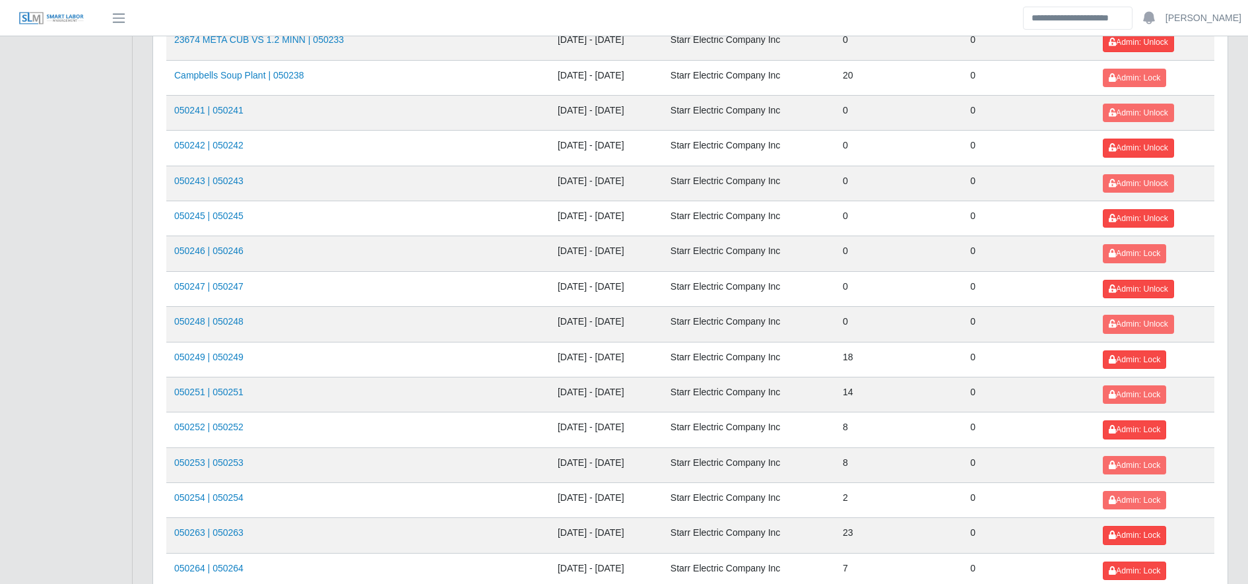
scroll to position [695, 0]
click at [1116, 259] on button "Admin: Lock" at bounding box center [1134, 252] width 63 height 18
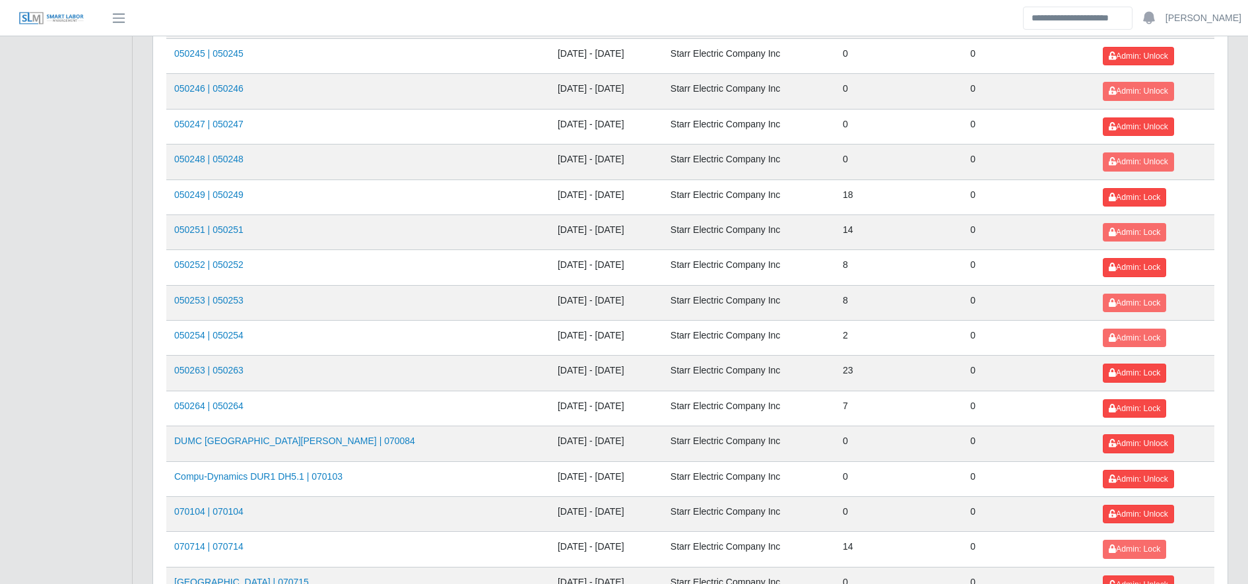
scroll to position [862, 0]
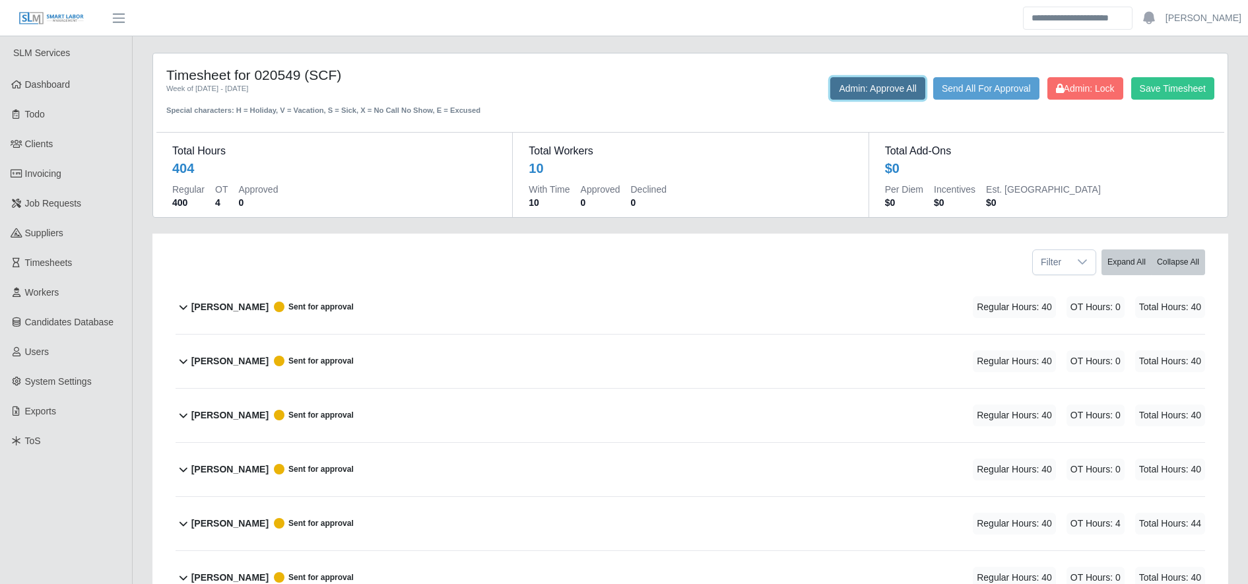
click at [830, 88] on button "Admin: Approve All" at bounding box center [877, 88] width 95 height 22
click at [845, 97] on button "Admin: Approve All" at bounding box center [877, 88] width 95 height 22
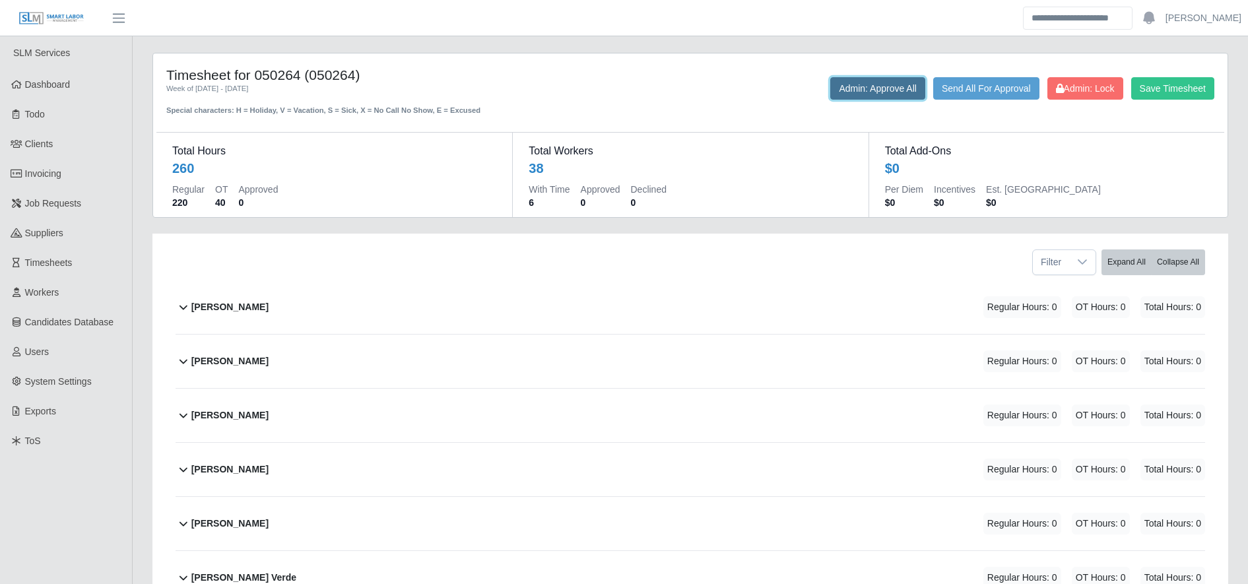
click at [843, 80] on button "Admin: Approve All" at bounding box center [877, 88] width 95 height 22
click at [879, 84] on button "Admin: Approve All" at bounding box center [877, 88] width 95 height 22
click at [870, 82] on button "Admin: Approve All" at bounding box center [877, 88] width 95 height 22
click at [860, 87] on button "Admin: Approve All" at bounding box center [877, 88] width 95 height 22
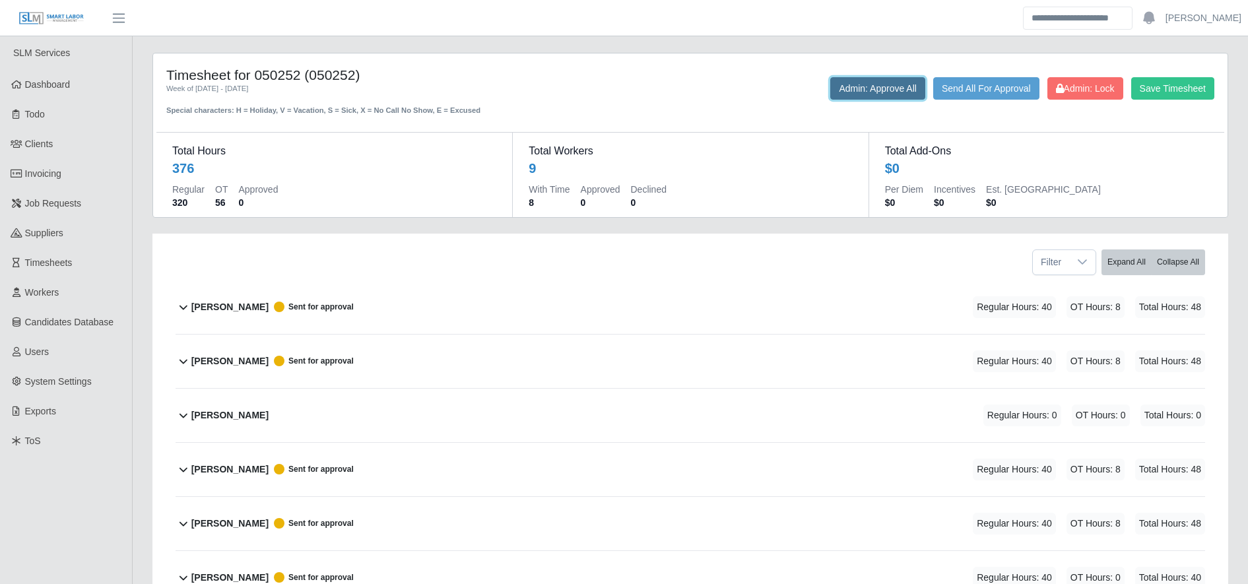
click at [840, 87] on button "Admin: Approve All" at bounding box center [877, 88] width 95 height 22
click at [846, 90] on button "Admin: Approve All" at bounding box center [877, 88] width 95 height 22
click at [870, 98] on button "Admin: Approve All" at bounding box center [877, 88] width 95 height 22
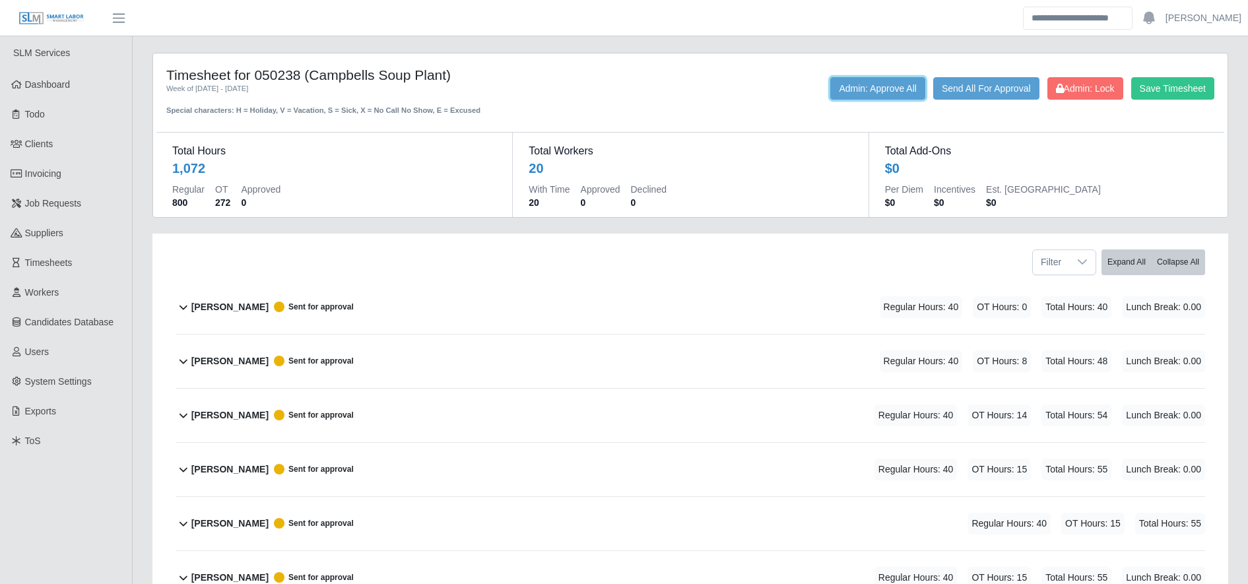
click at [841, 97] on button "Admin: Approve All" at bounding box center [877, 88] width 95 height 22
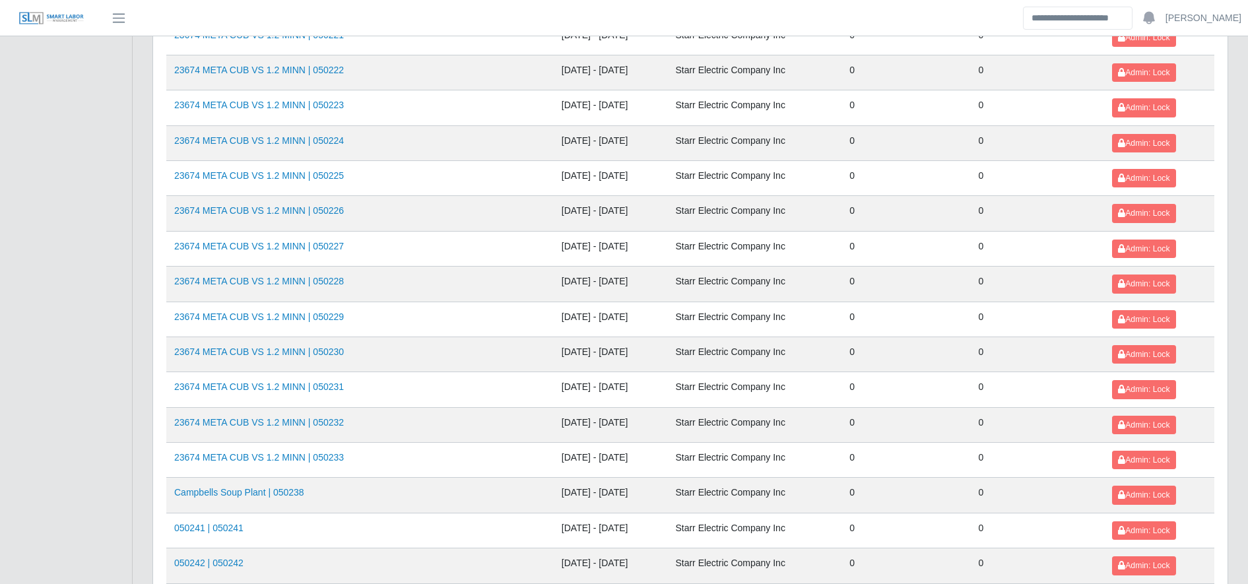
scroll to position [1440, 0]
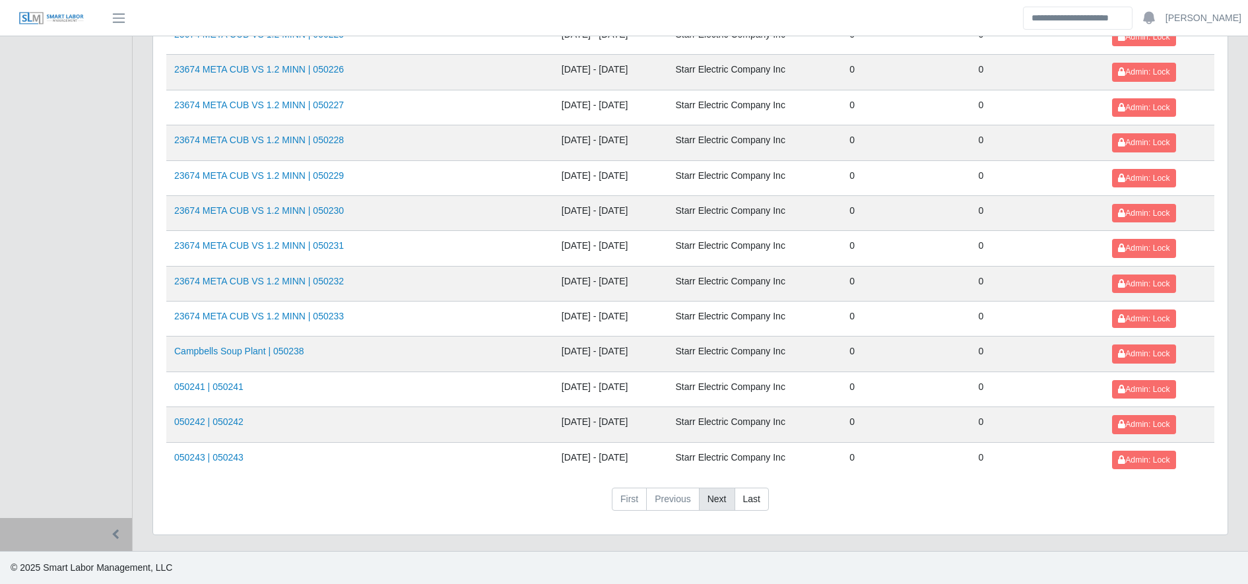
click at [704, 502] on link "Next" at bounding box center [717, 500] width 36 height 24
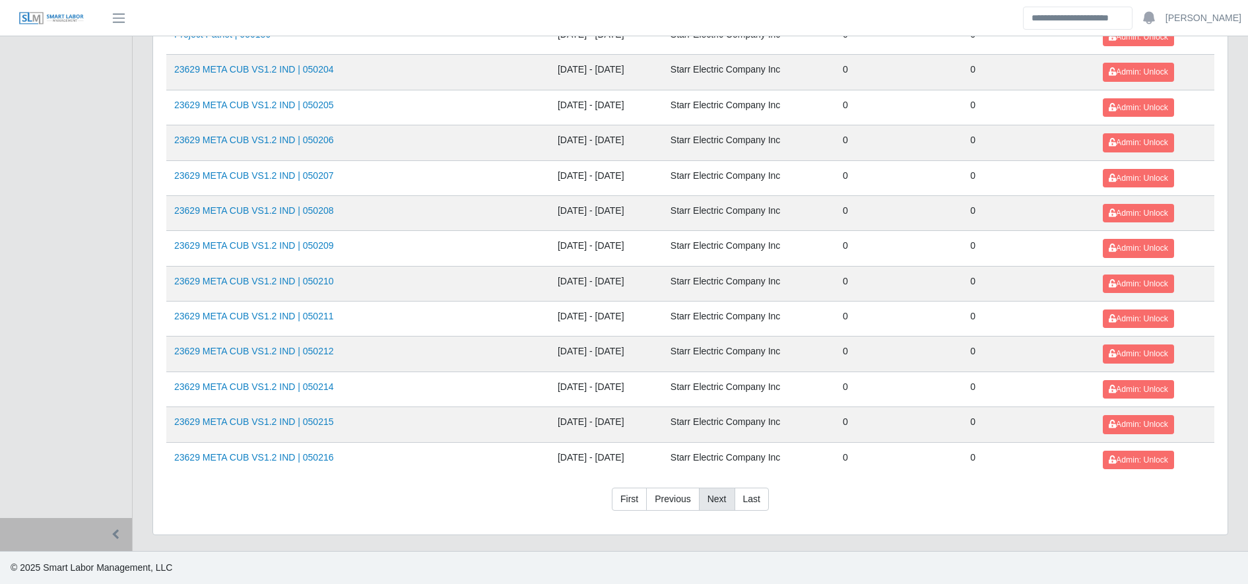
click at [712, 499] on link "Next" at bounding box center [717, 500] width 36 height 24
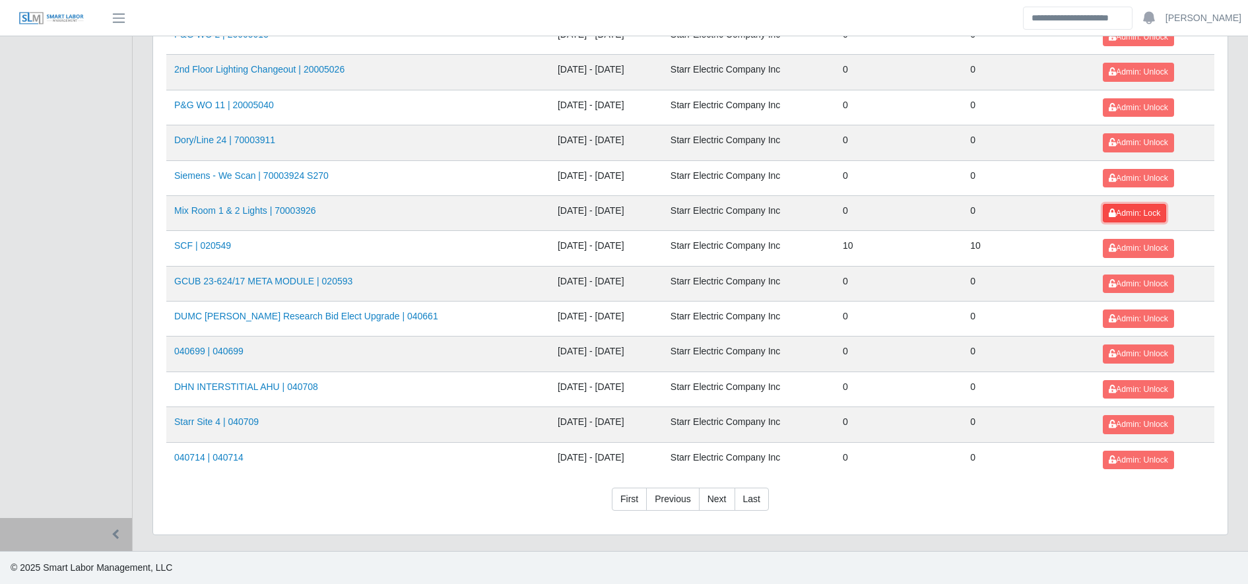
click at [1130, 216] on span "Admin: Lock" at bounding box center [1133, 212] width 51 height 9
click at [1131, 255] on button "Admin: Unlock" at bounding box center [1138, 248] width 71 height 18
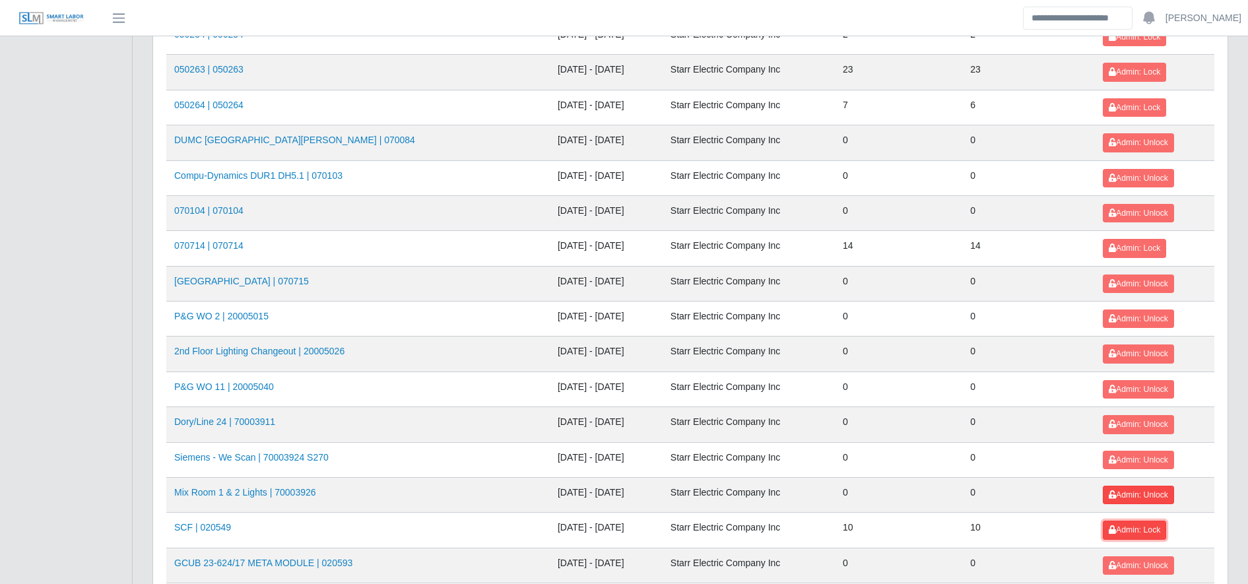
scroll to position [1159, 0]
click at [1122, 520] on button "Admin: Lock" at bounding box center [1134, 529] width 63 height 18
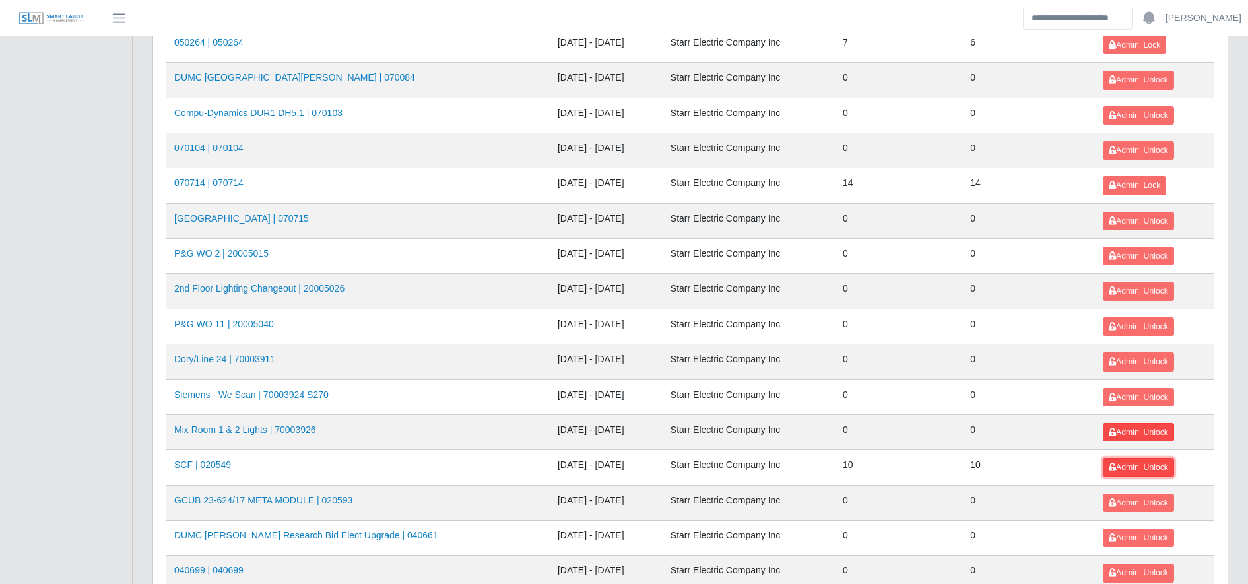
scroll to position [1440, 0]
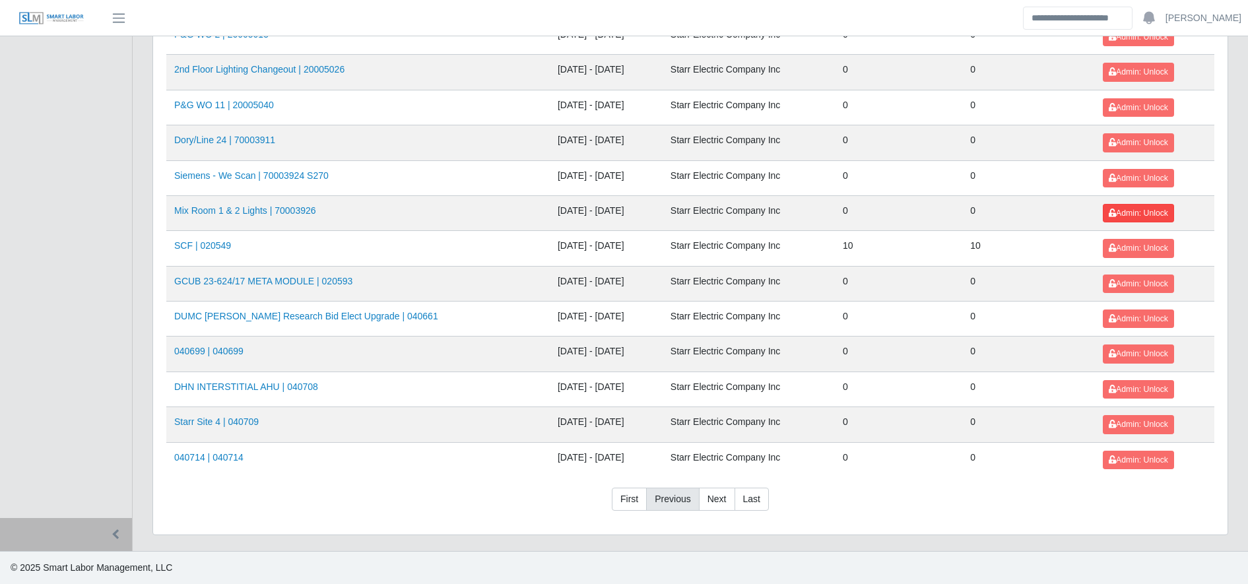
click at [686, 505] on link "Previous" at bounding box center [672, 500] width 53 height 24
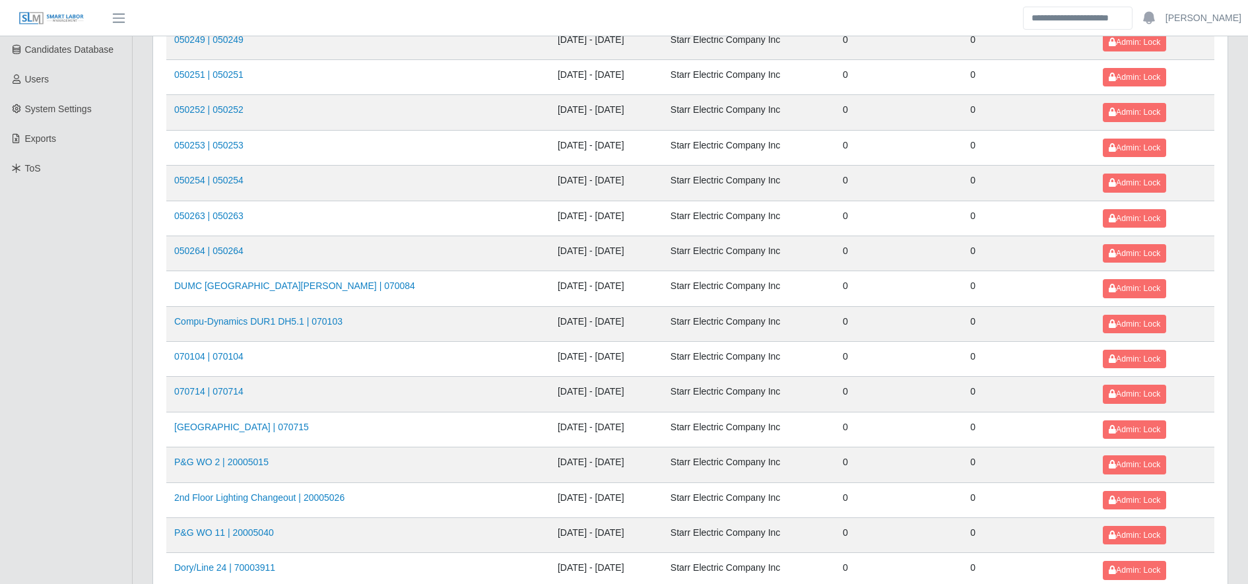
scroll to position [0, 0]
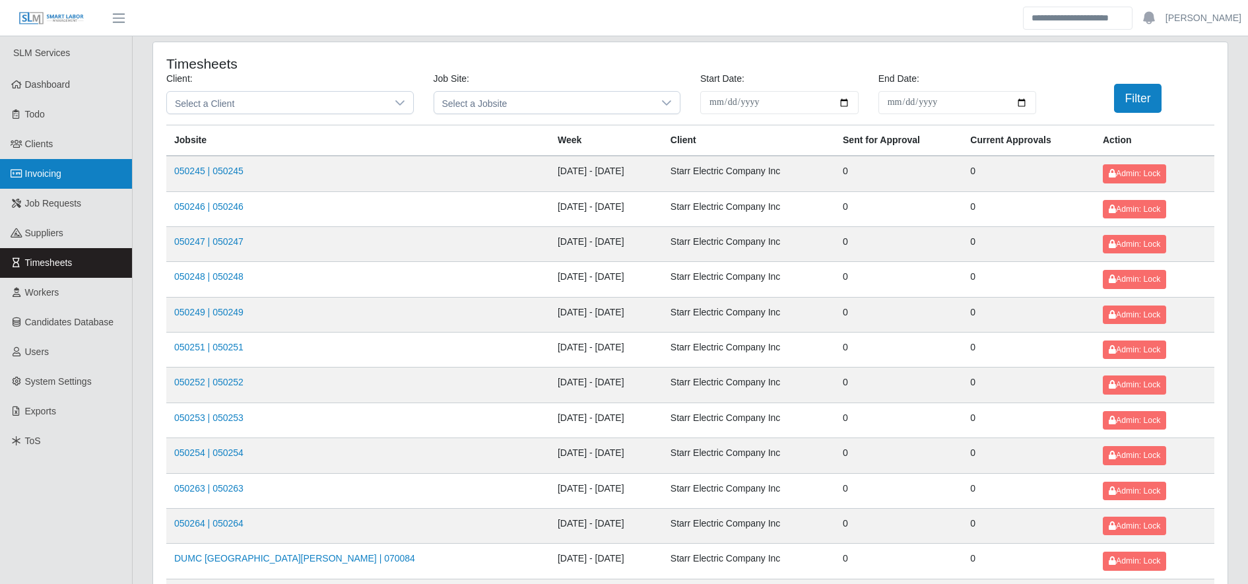
click at [51, 170] on span "Invoicing" at bounding box center [43, 173] width 36 height 11
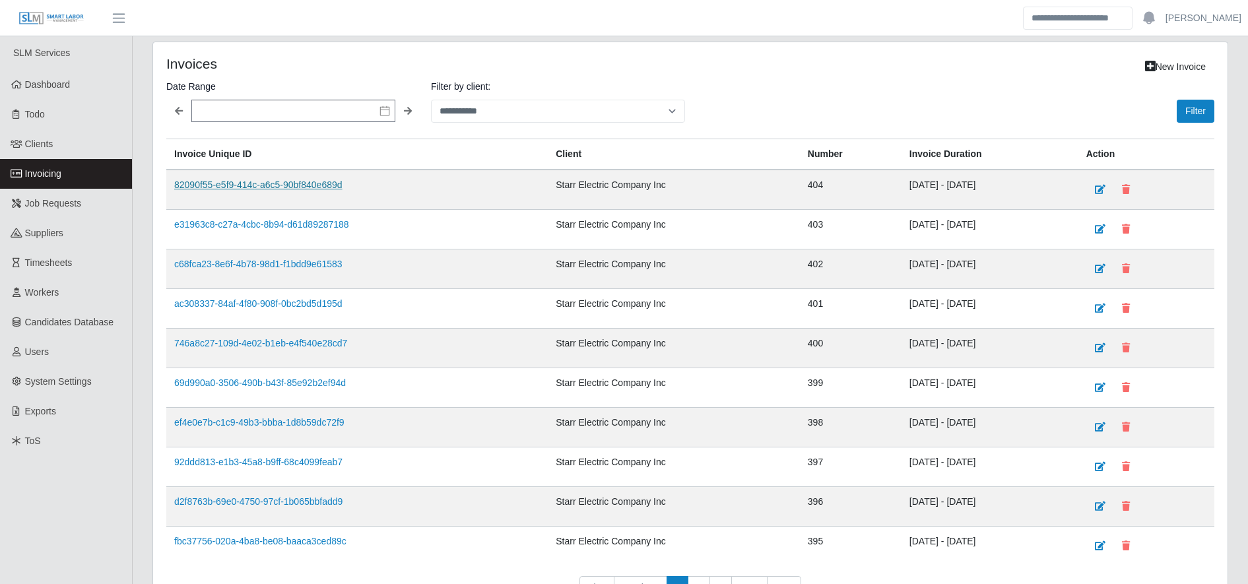
click at [331, 187] on link "82090f55-e5f9-414c-a6c5-90bf840e689d" at bounding box center [258, 184] width 168 height 11
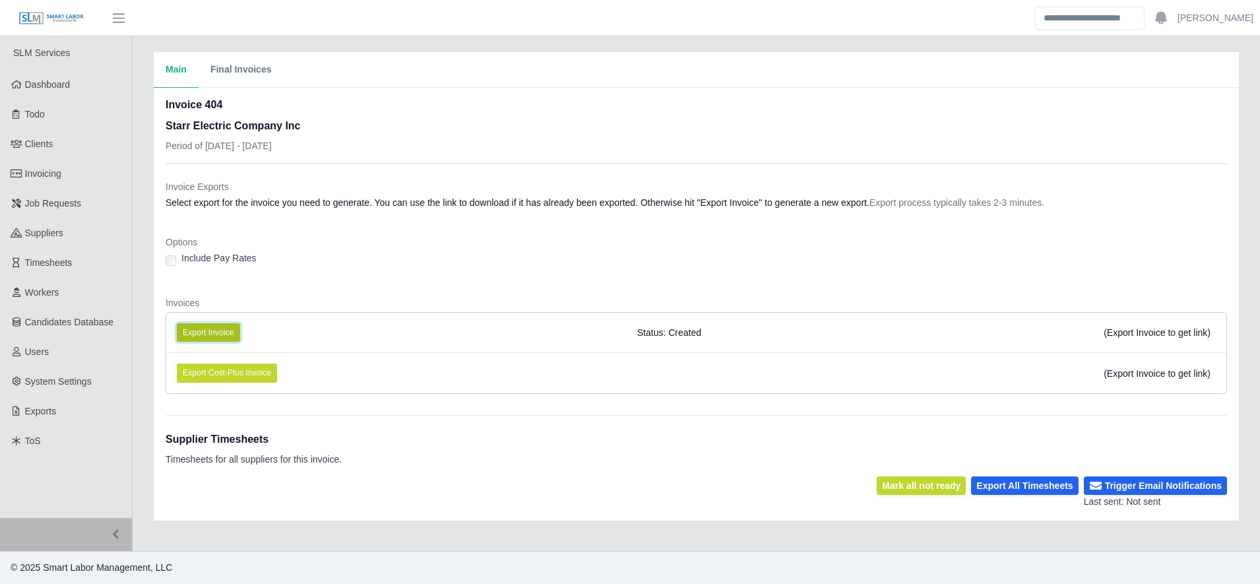
click at [222, 327] on button "Export Invoice" at bounding box center [208, 332] width 63 height 18
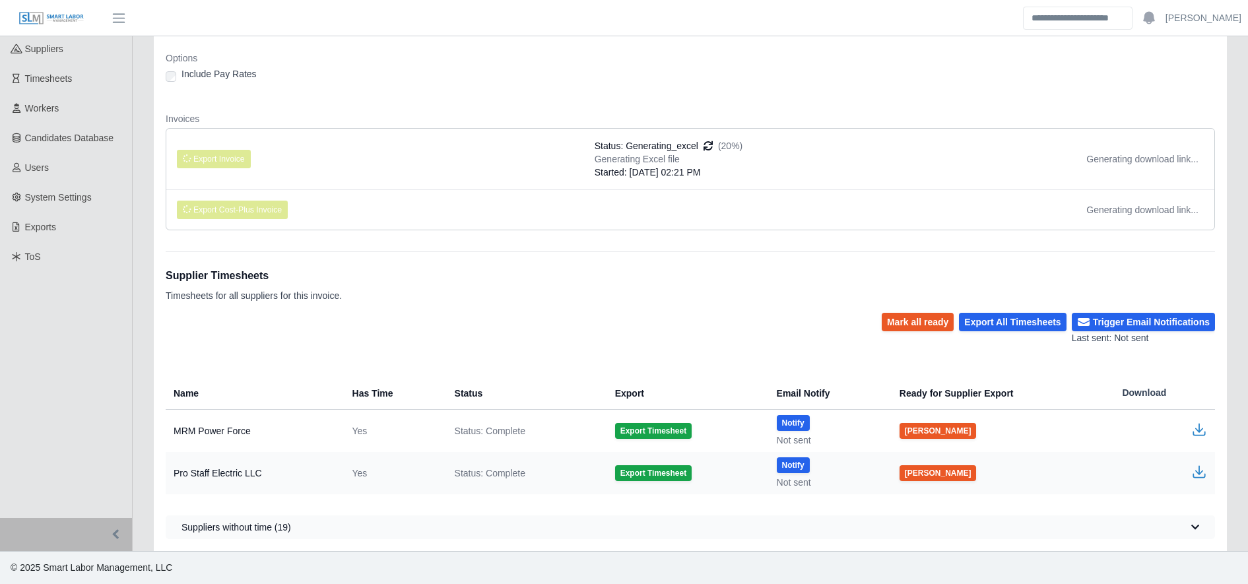
scroll to position [226, 0]
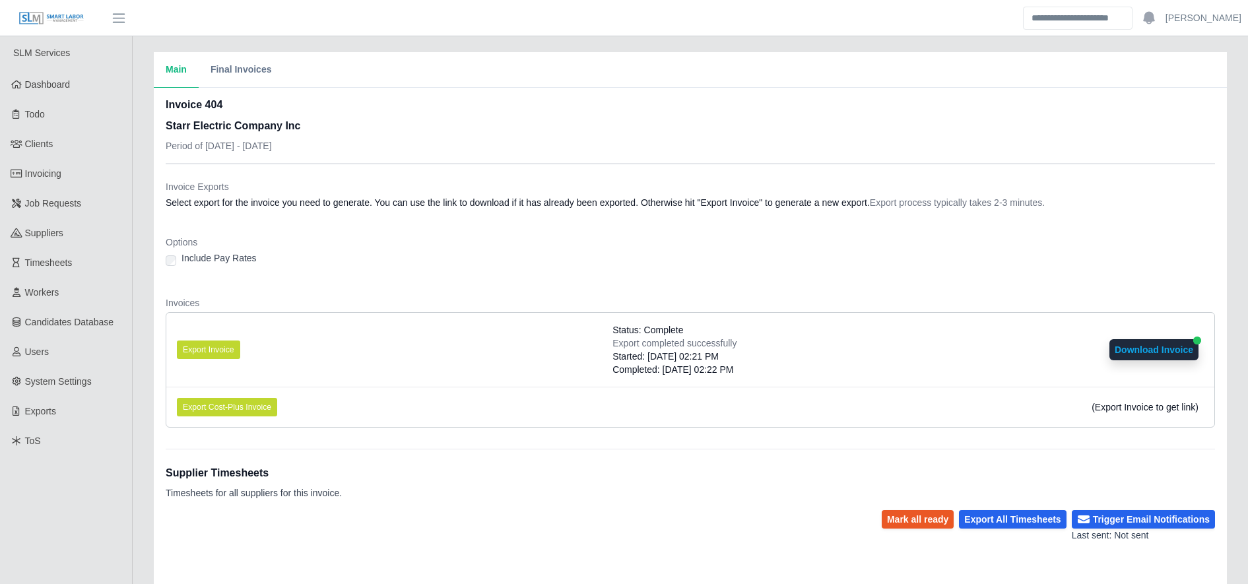
scroll to position [240, 0]
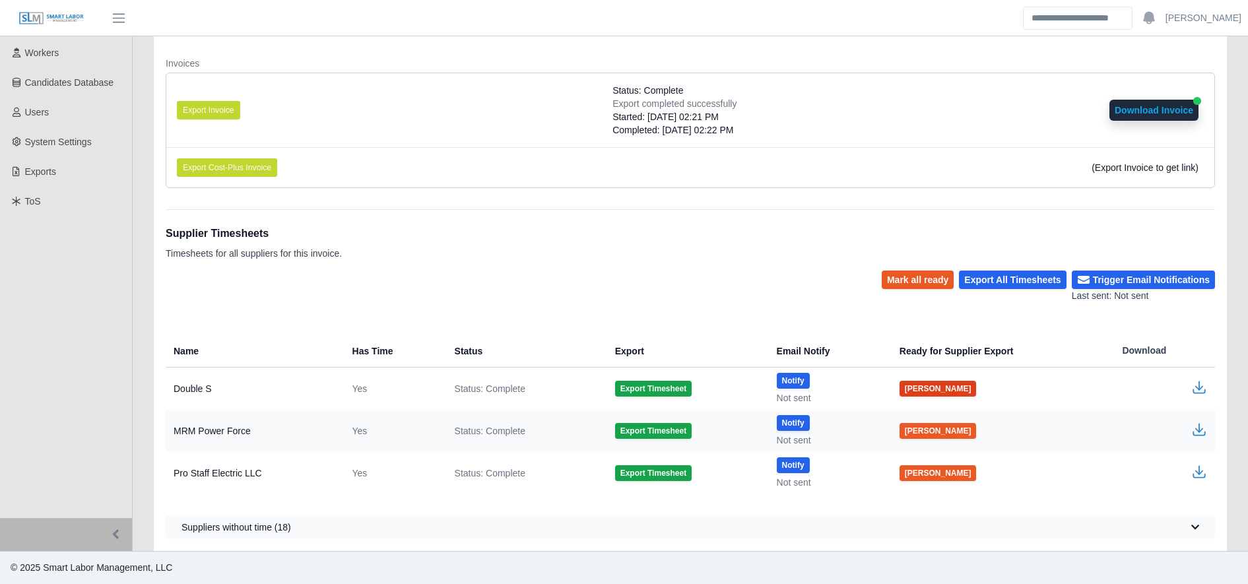
click at [916, 395] on button "[PERSON_NAME]" at bounding box center [937, 389] width 77 height 16
click at [925, 480] on button "[PERSON_NAME]" at bounding box center [937, 473] width 77 height 16
click at [788, 464] on button "Notify" at bounding box center [793, 465] width 33 height 16
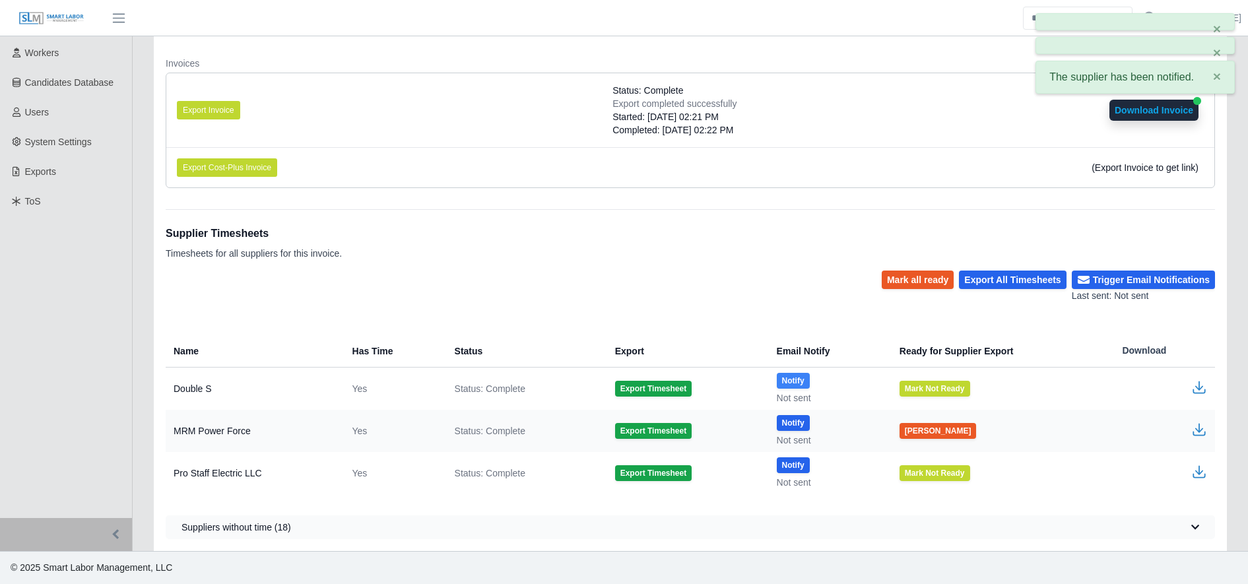
click at [792, 377] on button "Notify" at bounding box center [793, 381] width 33 height 16
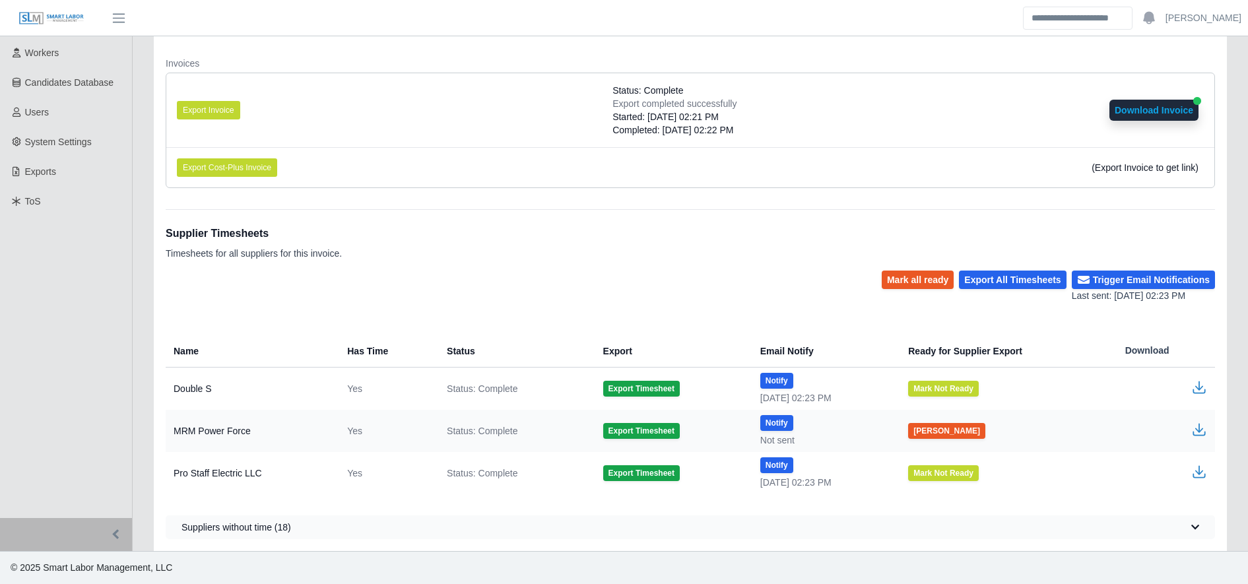
click at [788, 265] on div "Supplier Timesheets Timesheets for all suppliers for this invoice." at bounding box center [690, 239] width 1049 height 61
